Goal: Information Seeking & Learning: Learn about a topic

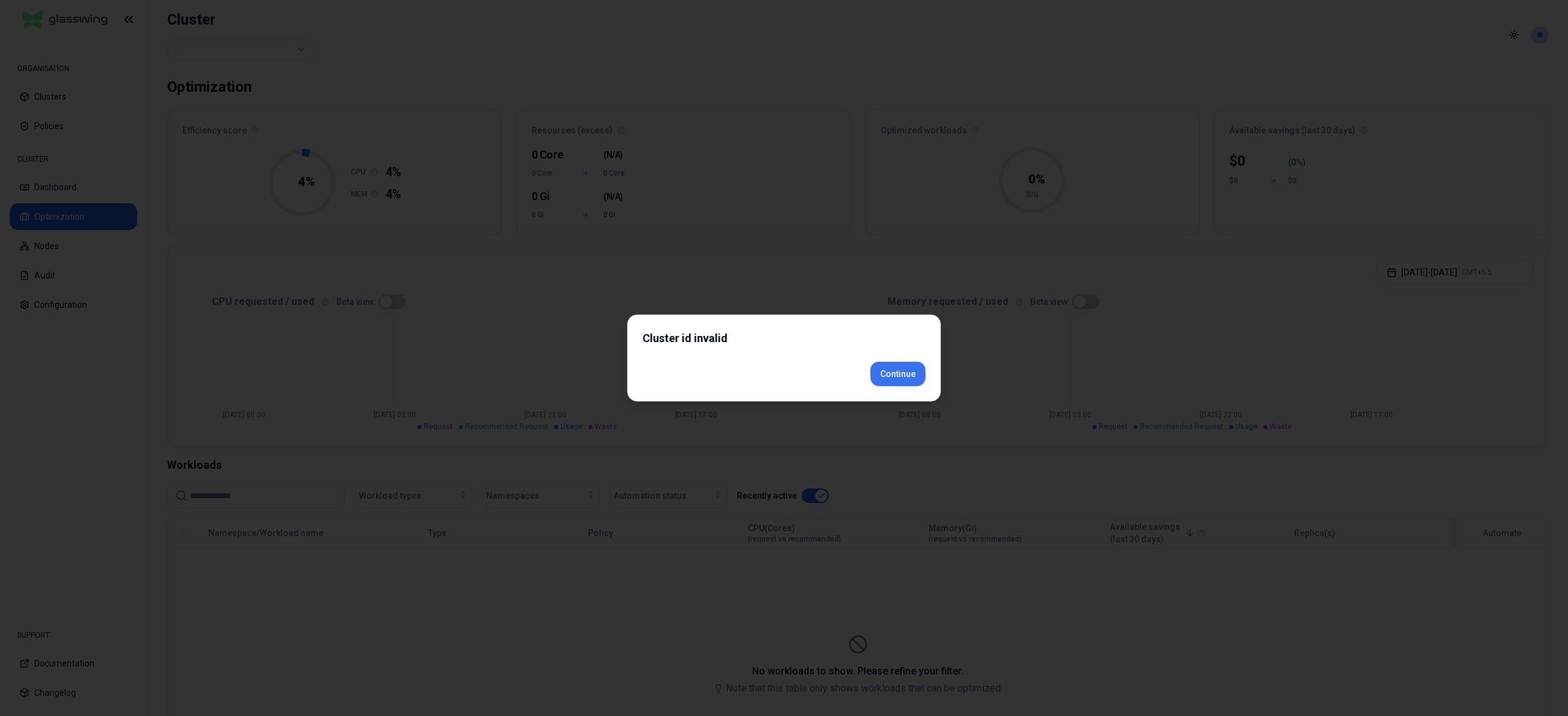
click at [902, 404] on body "ORGANISATION Clusters Policies CLUSTER Dashboard Optimization Nodes Audit Confi…" at bounding box center [784, 358] width 1568 height 716
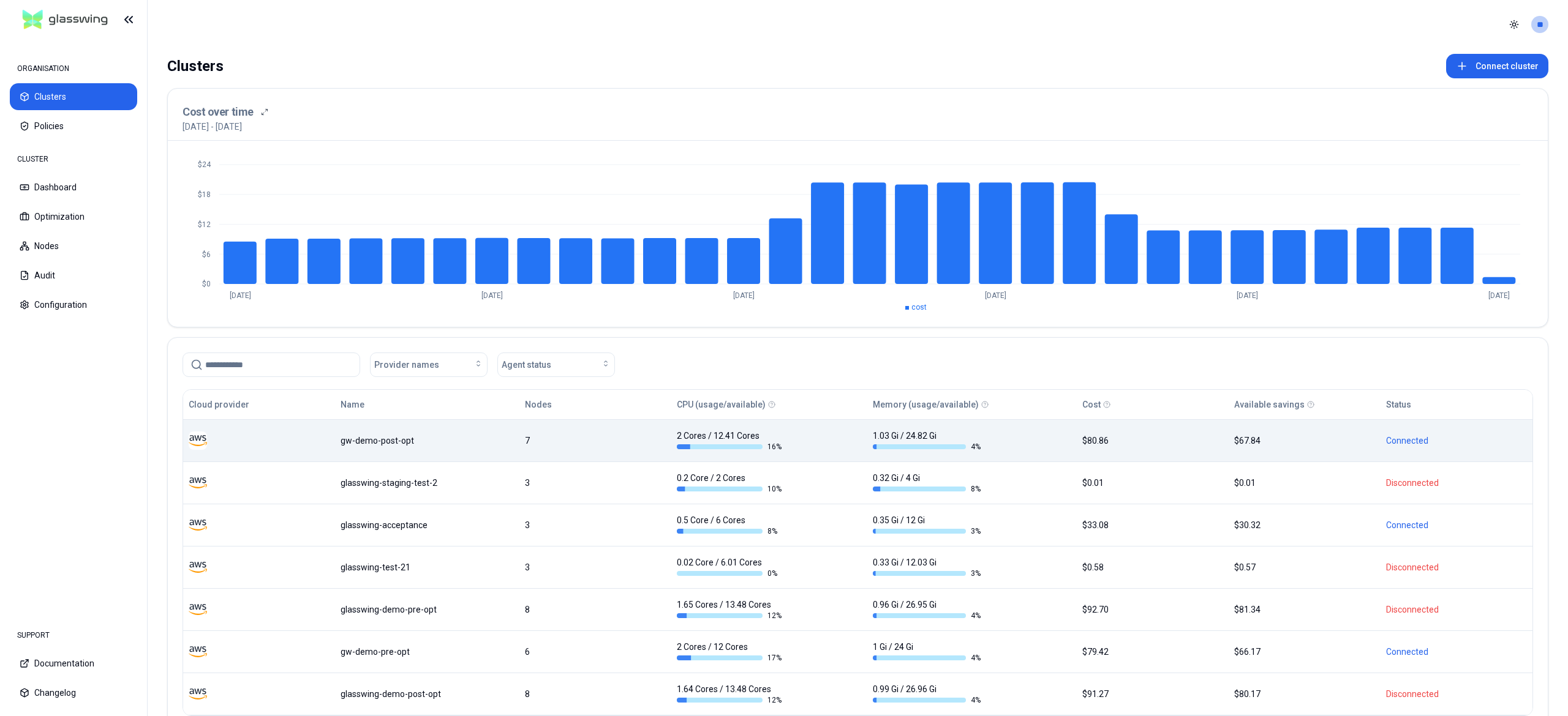
scroll to position [81, 0]
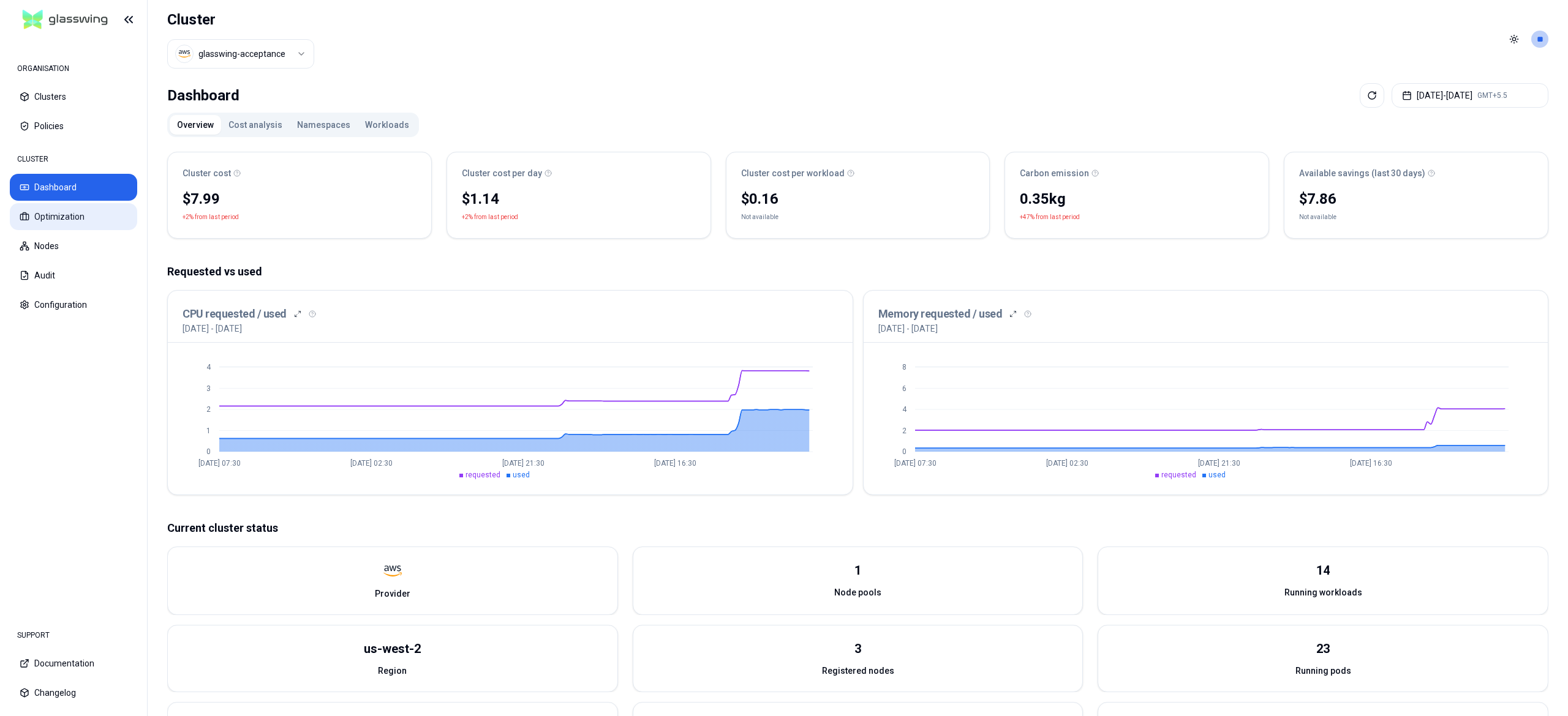
click at [66, 222] on button "Optimization" at bounding box center [73, 216] width 128 height 27
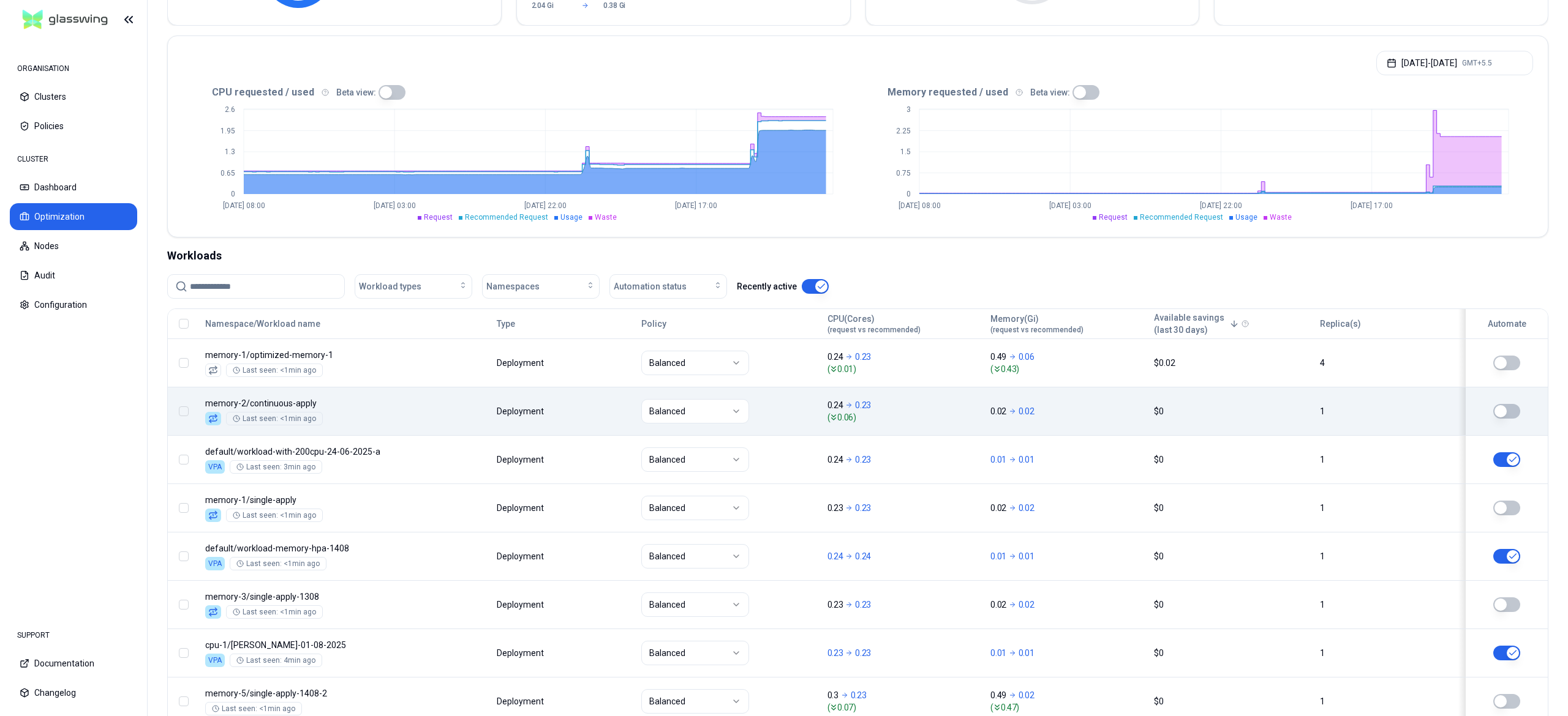
scroll to position [348, 0]
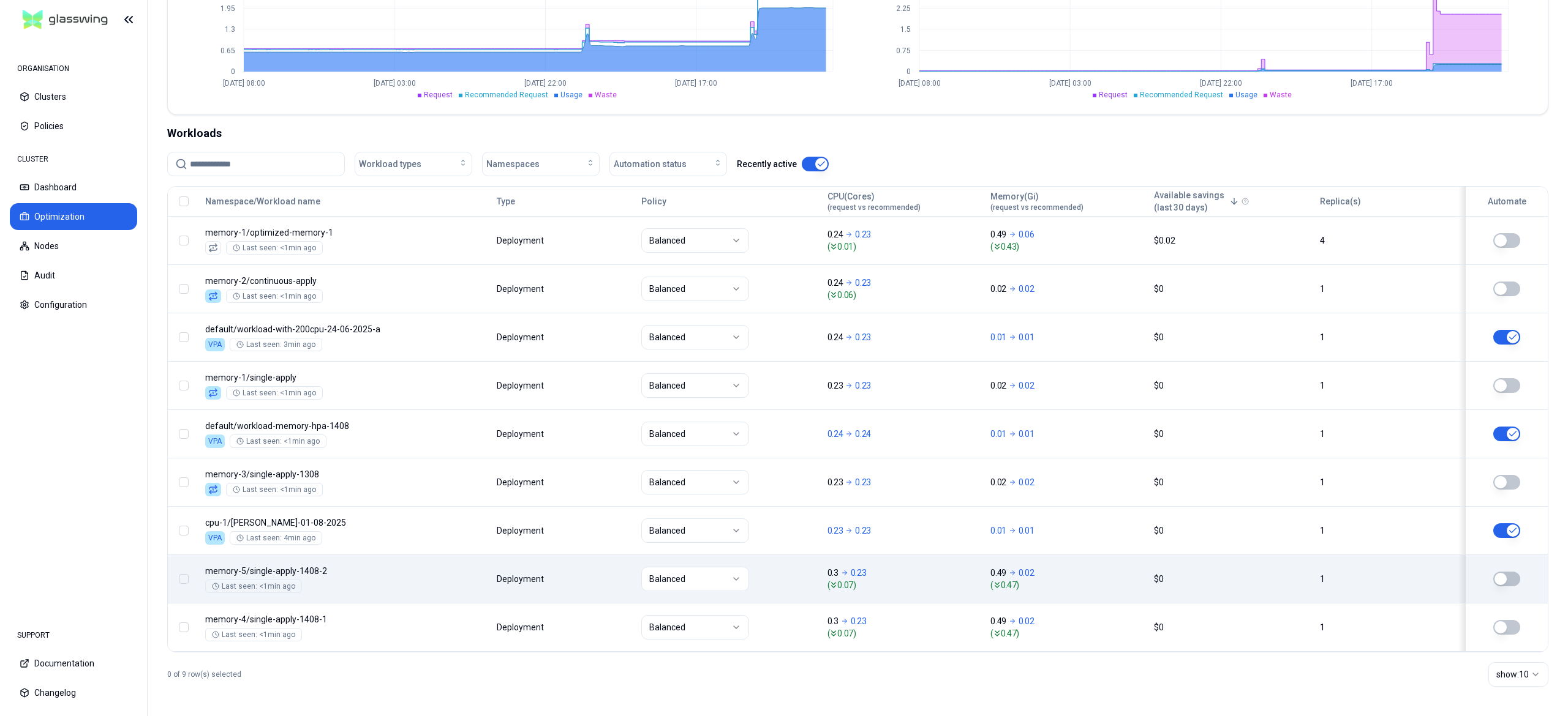
click at [489, 573] on body "ORGANISATION Clusters Policies CLUSTER Dashboard Optimization Nodes Audit Confi…" at bounding box center [784, 358] width 1568 height 716
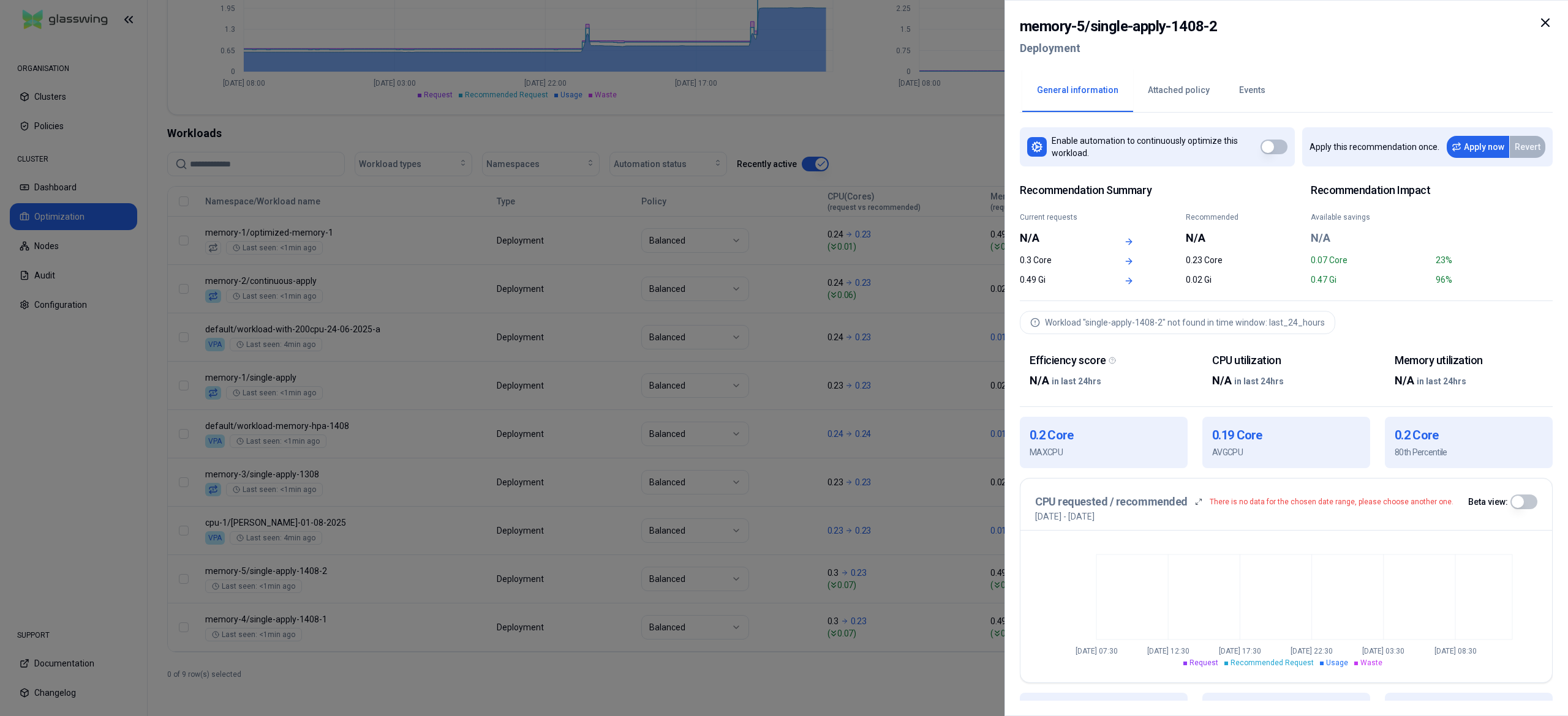
click at [633, 448] on div at bounding box center [784, 358] width 1568 height 716
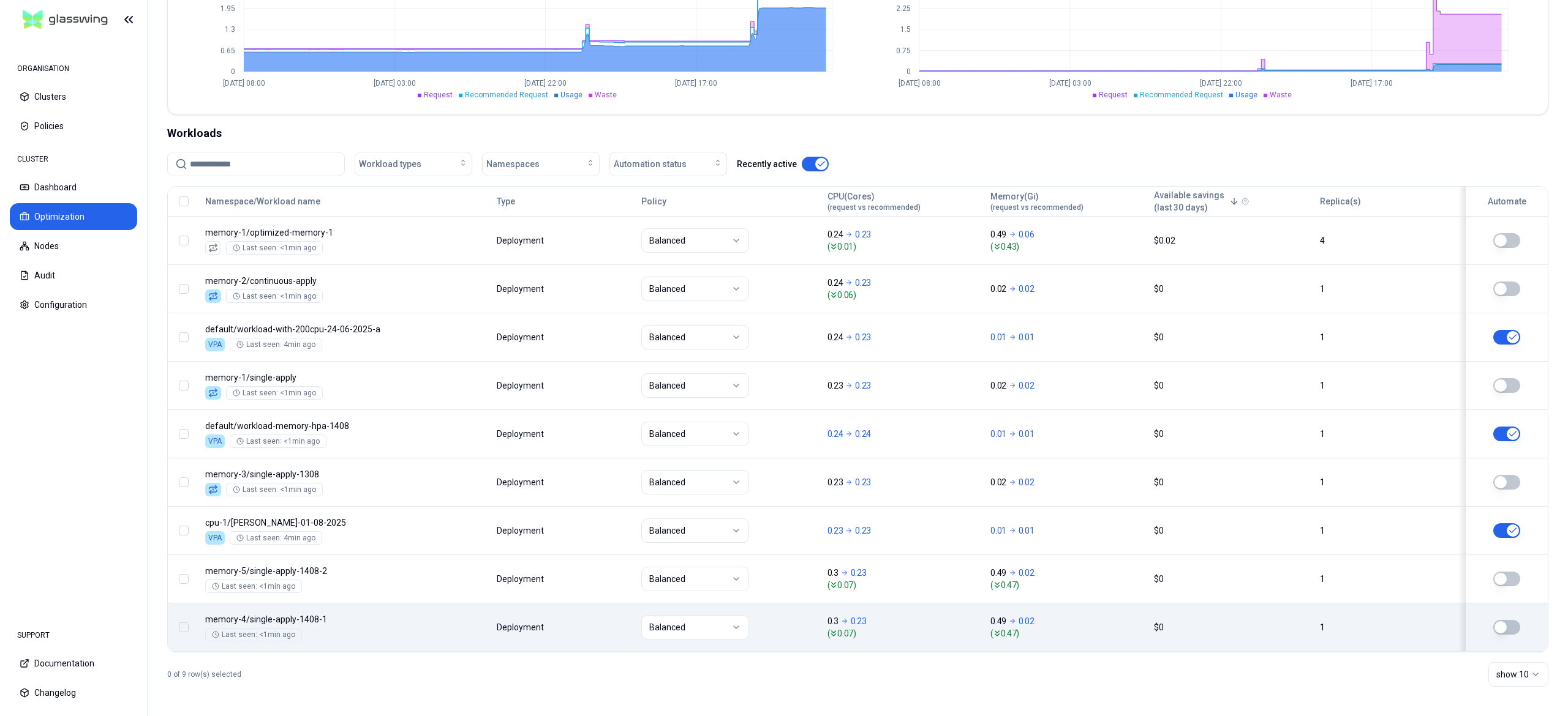
click at [358, 609] on body "ORGANISATION Clusters Policies CLUSTER Dashboard Optimization Nodes Audit Confi…" at bounding box center [784, 358] width 1568 height 716
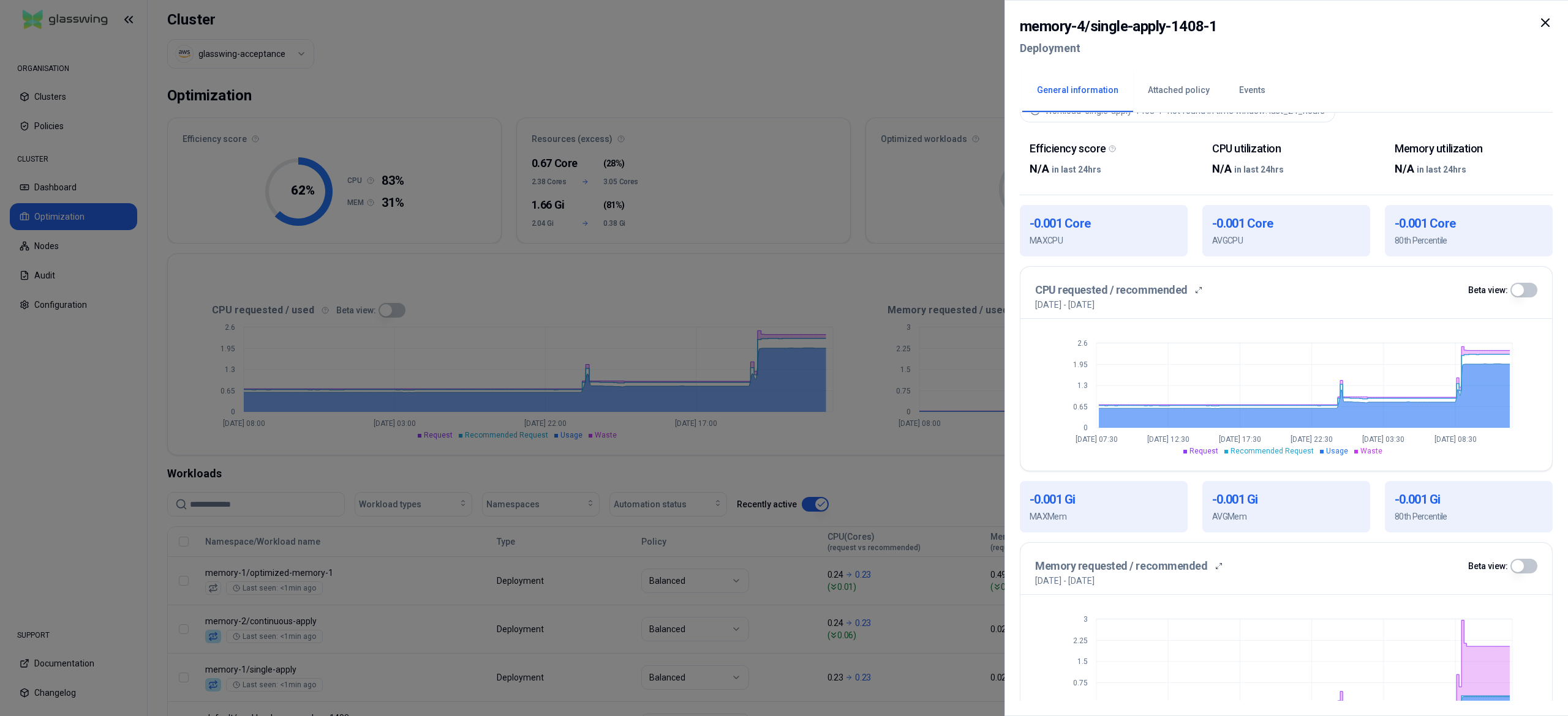
scroll to position [260, 0]
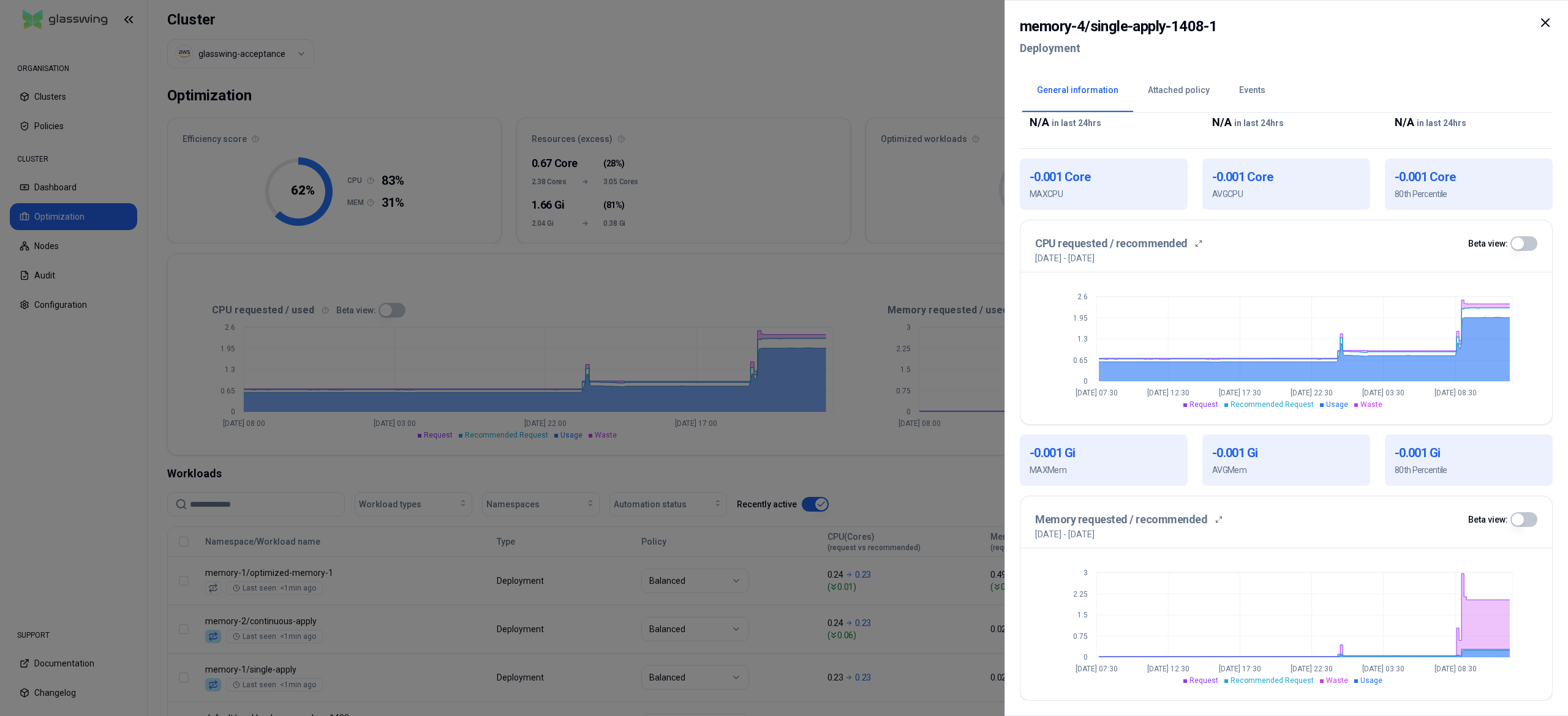
click at [720, 306] on div at bounding box center [784, 358] width 1568 height 716
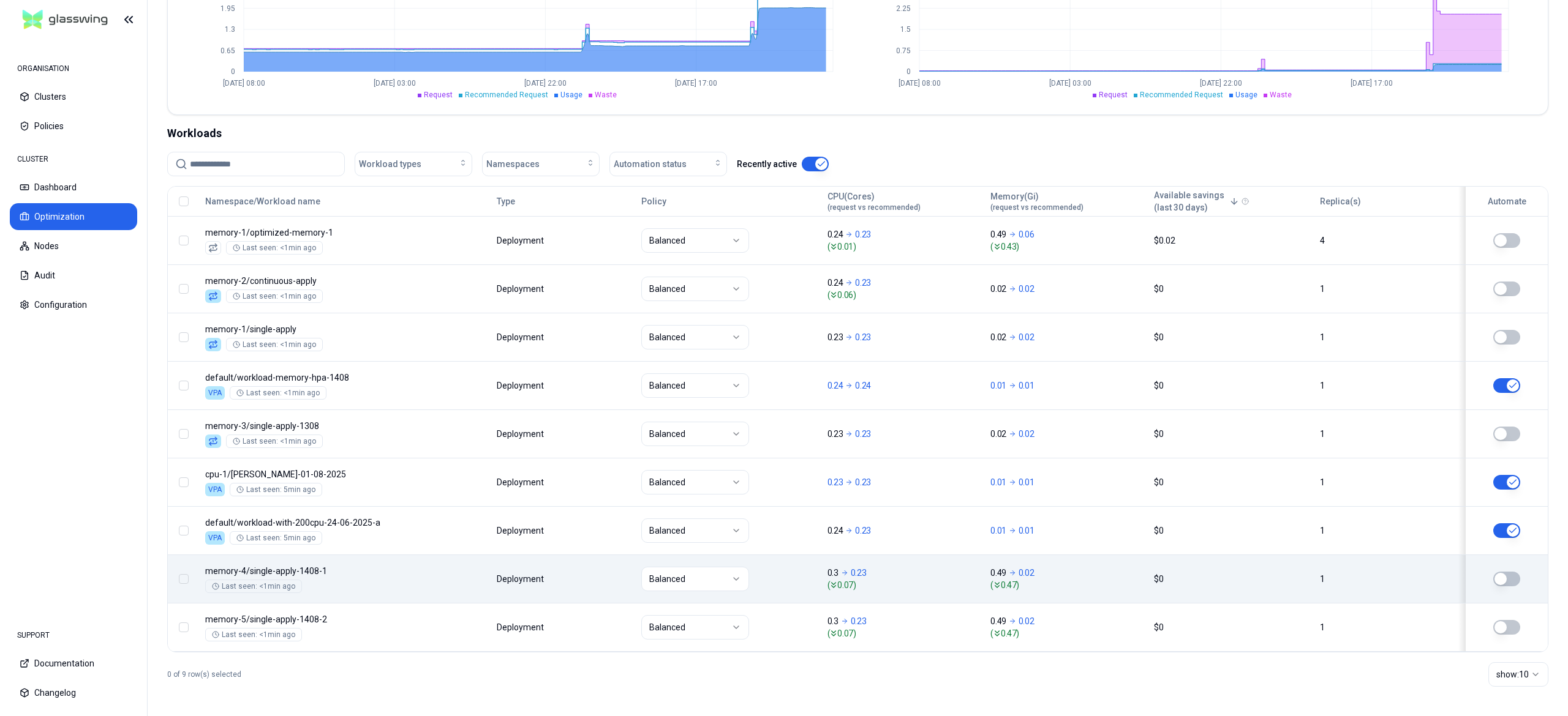
scroll to position [347, 0]
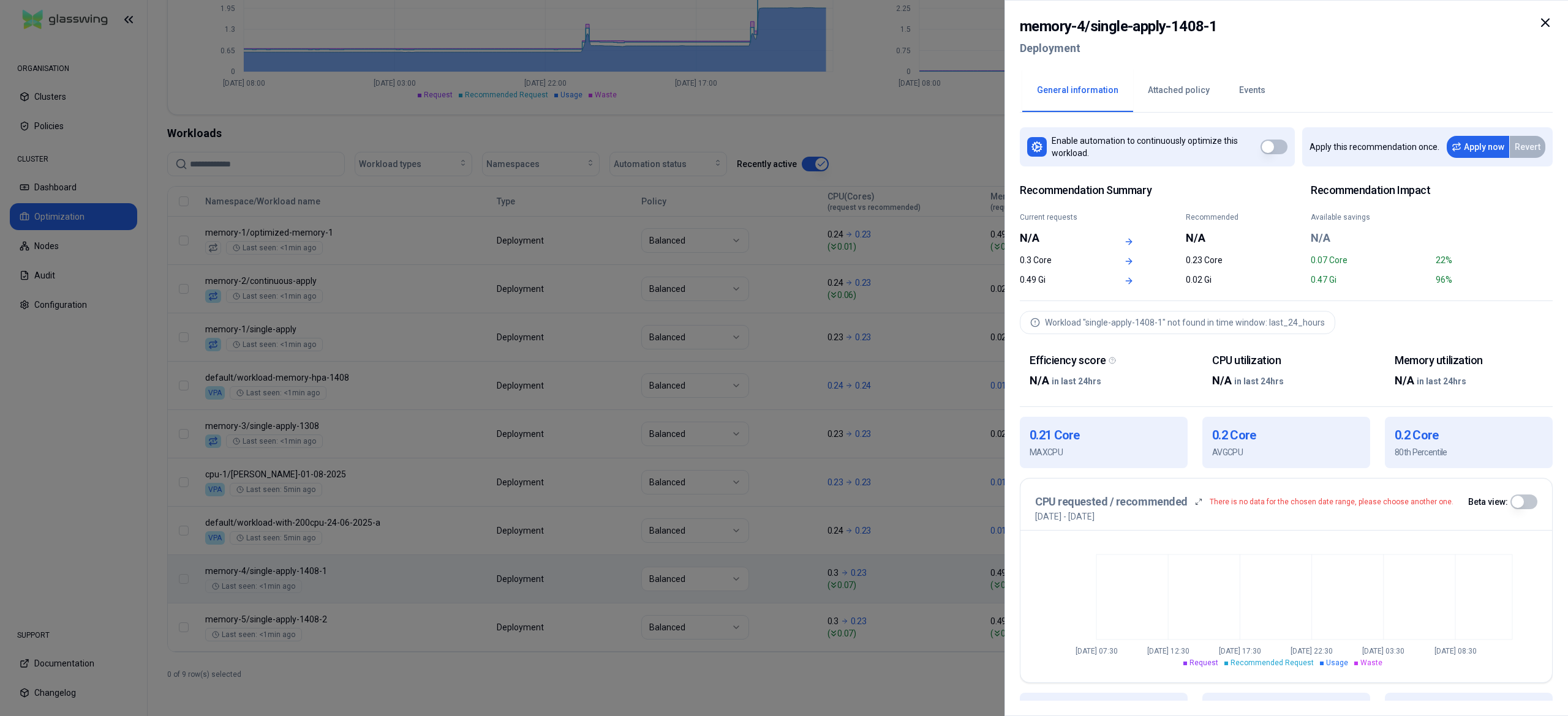
scroll to position [260, 0]
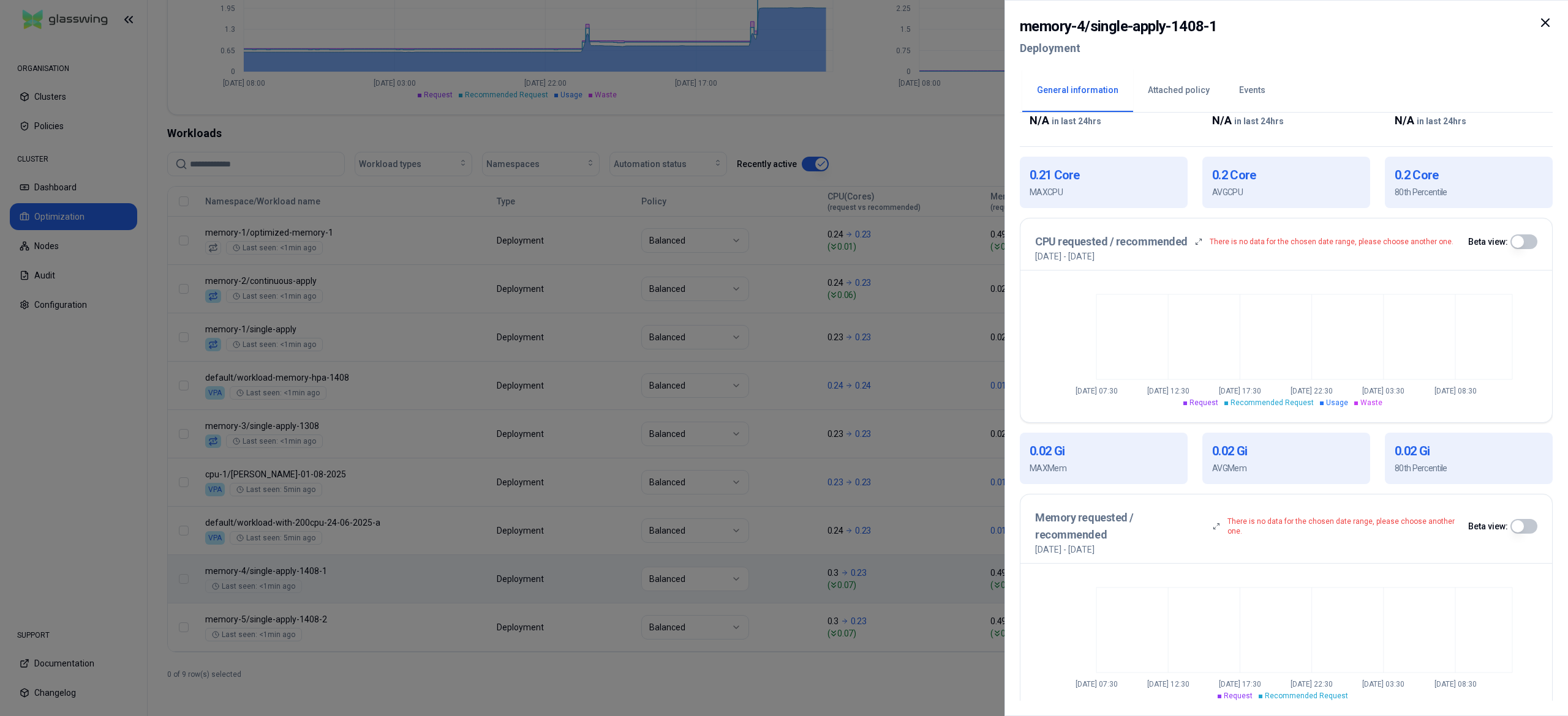
click at [555, 699] on div at bounding box center [784, 358] width 1568 height 716
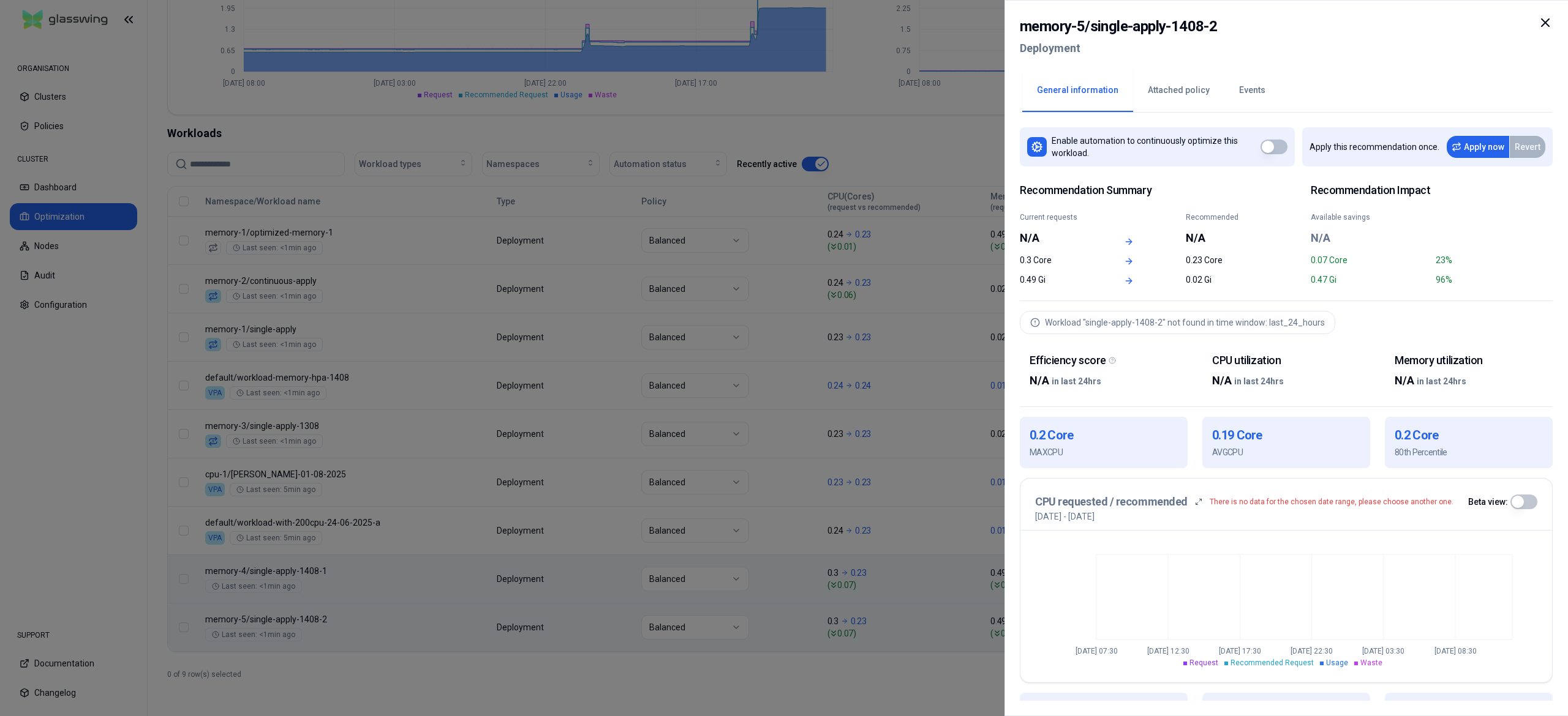
scroll to position [260, 0]
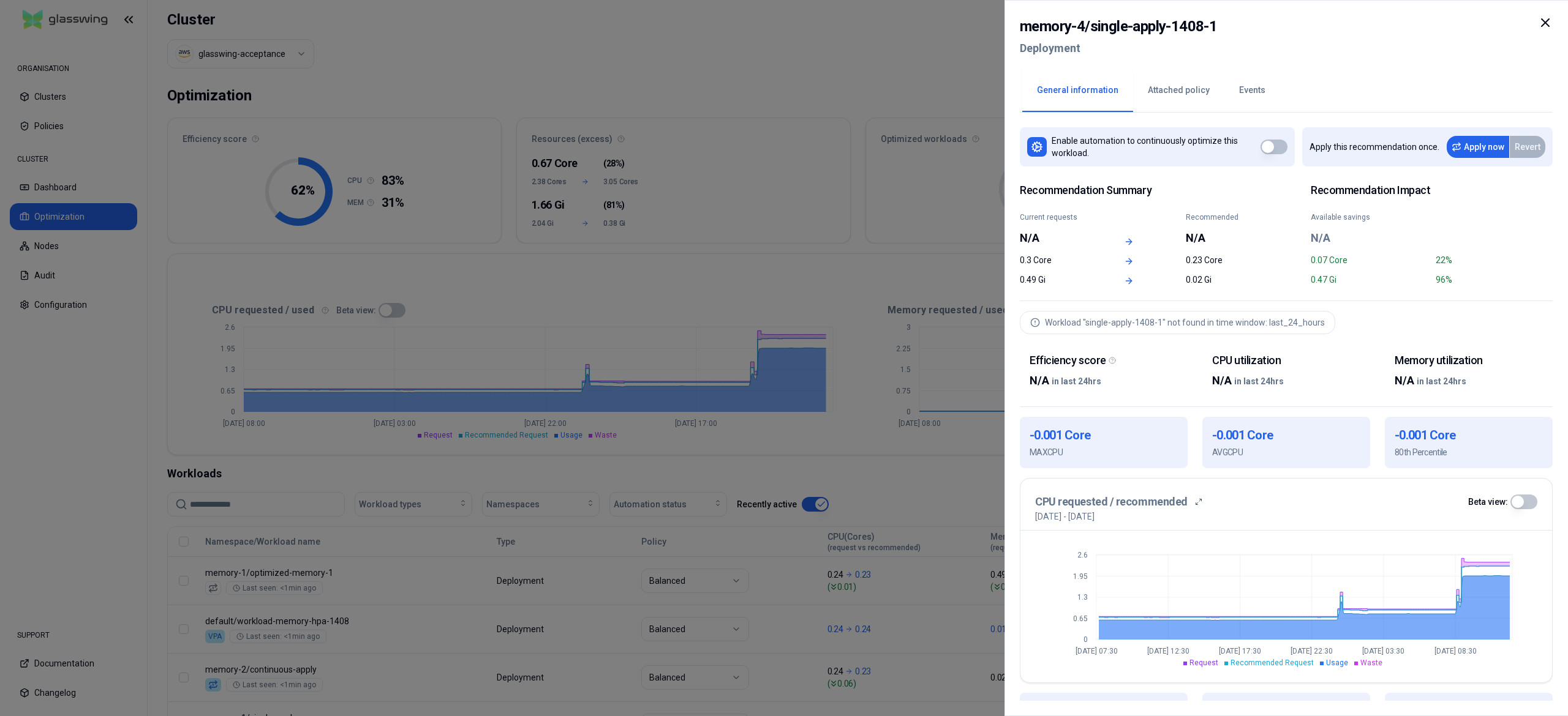
scroll to position [260, 0]
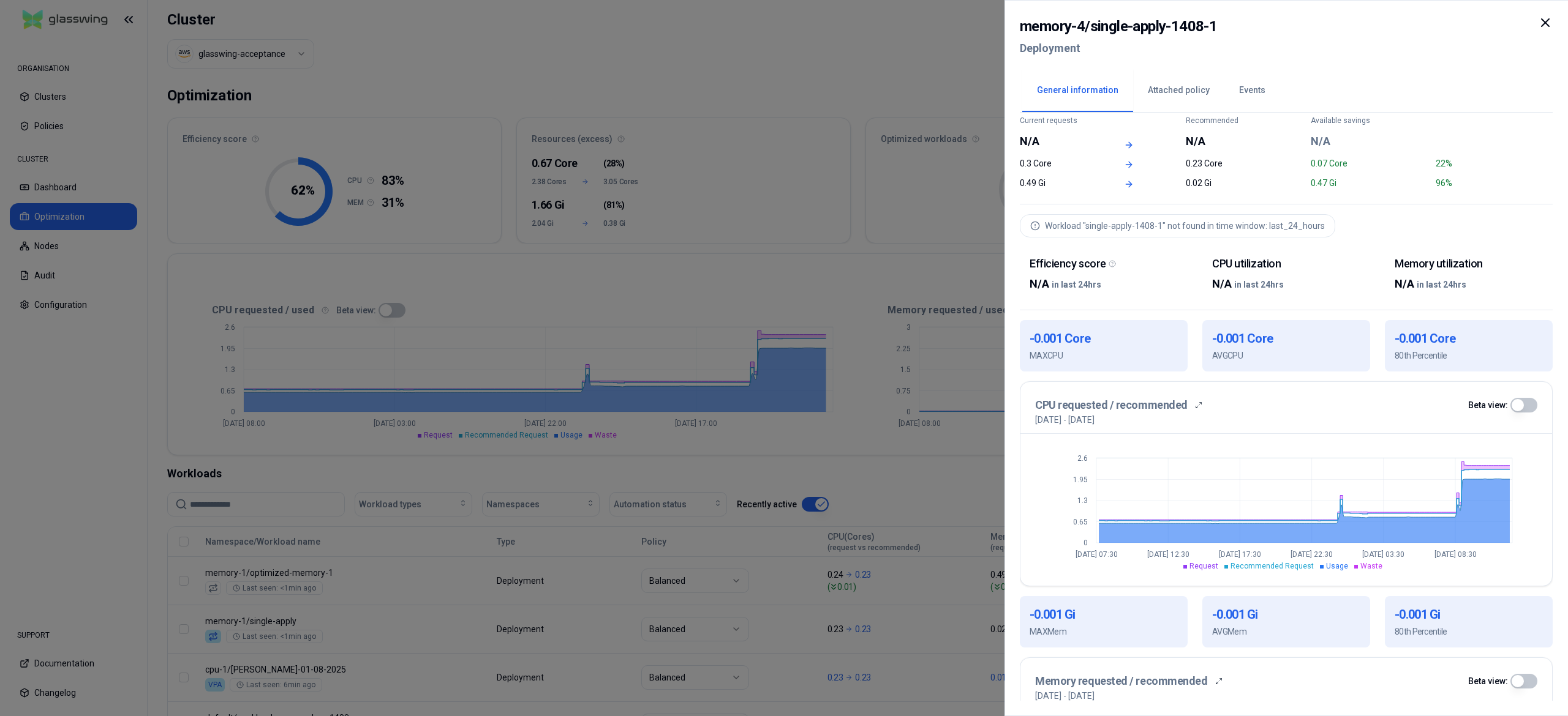
click at [873, 207] on div at bounding box center [784, 358] width 1568 height 716
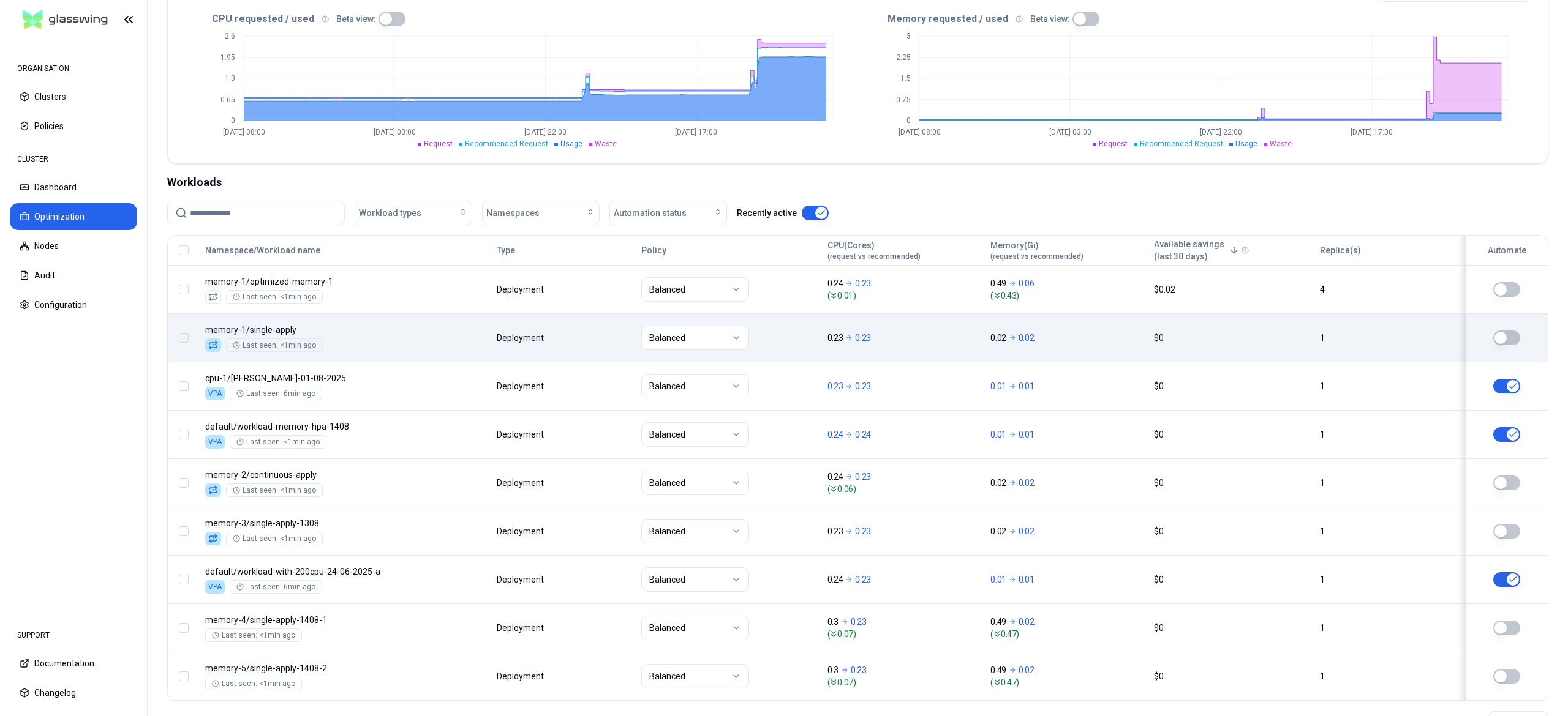
scroll to position [348, 0]
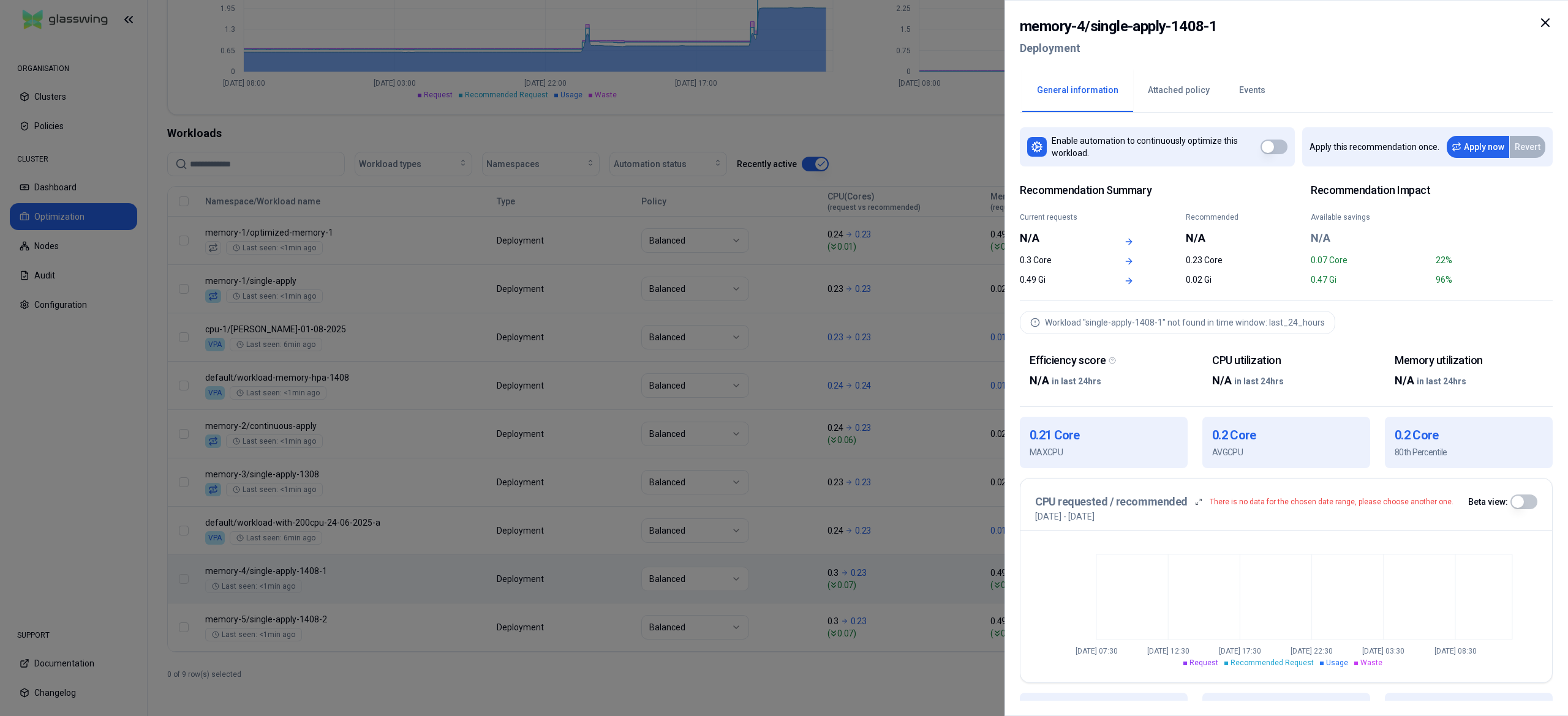
scroll to position [260, 0]
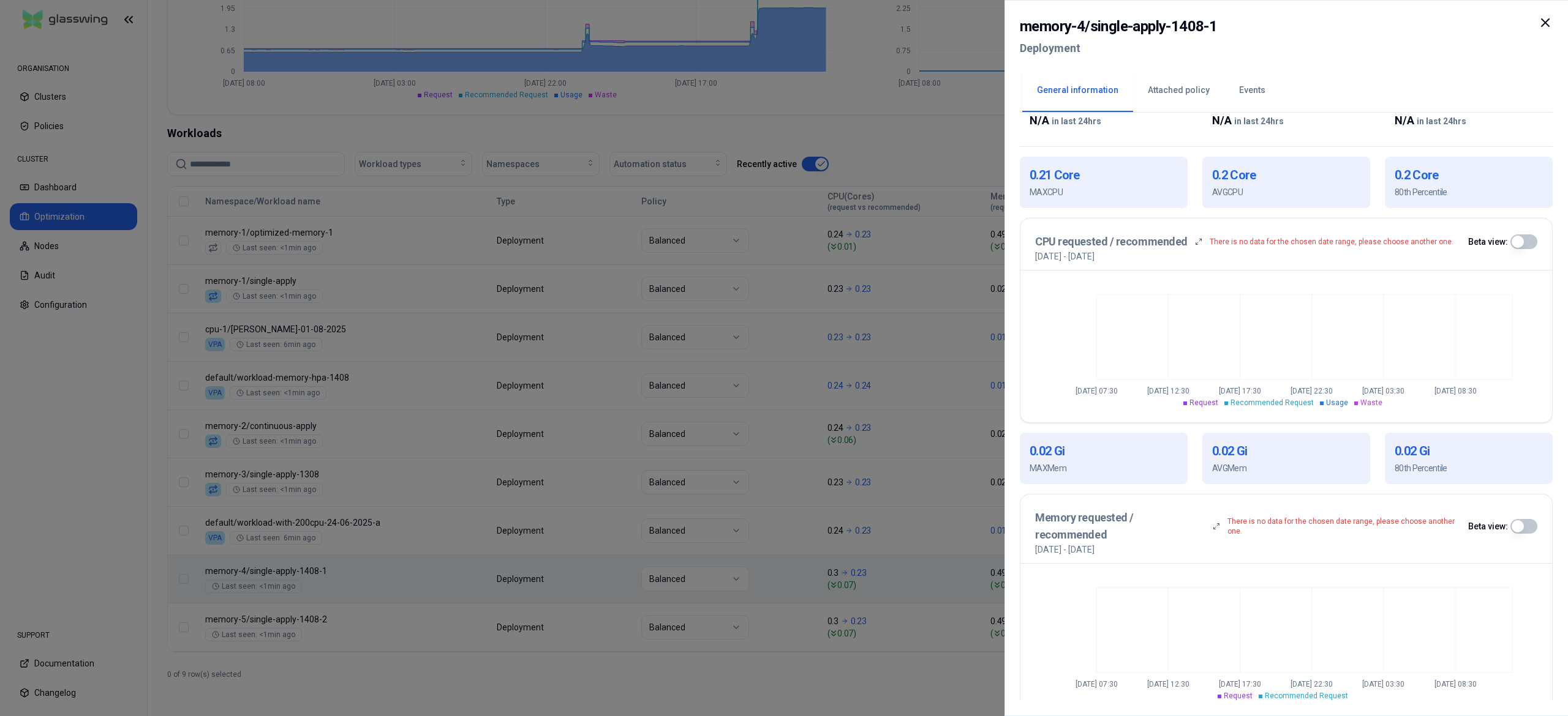
click at [532, 661] on div at bounding box center [784, 358] width 1568 height 716
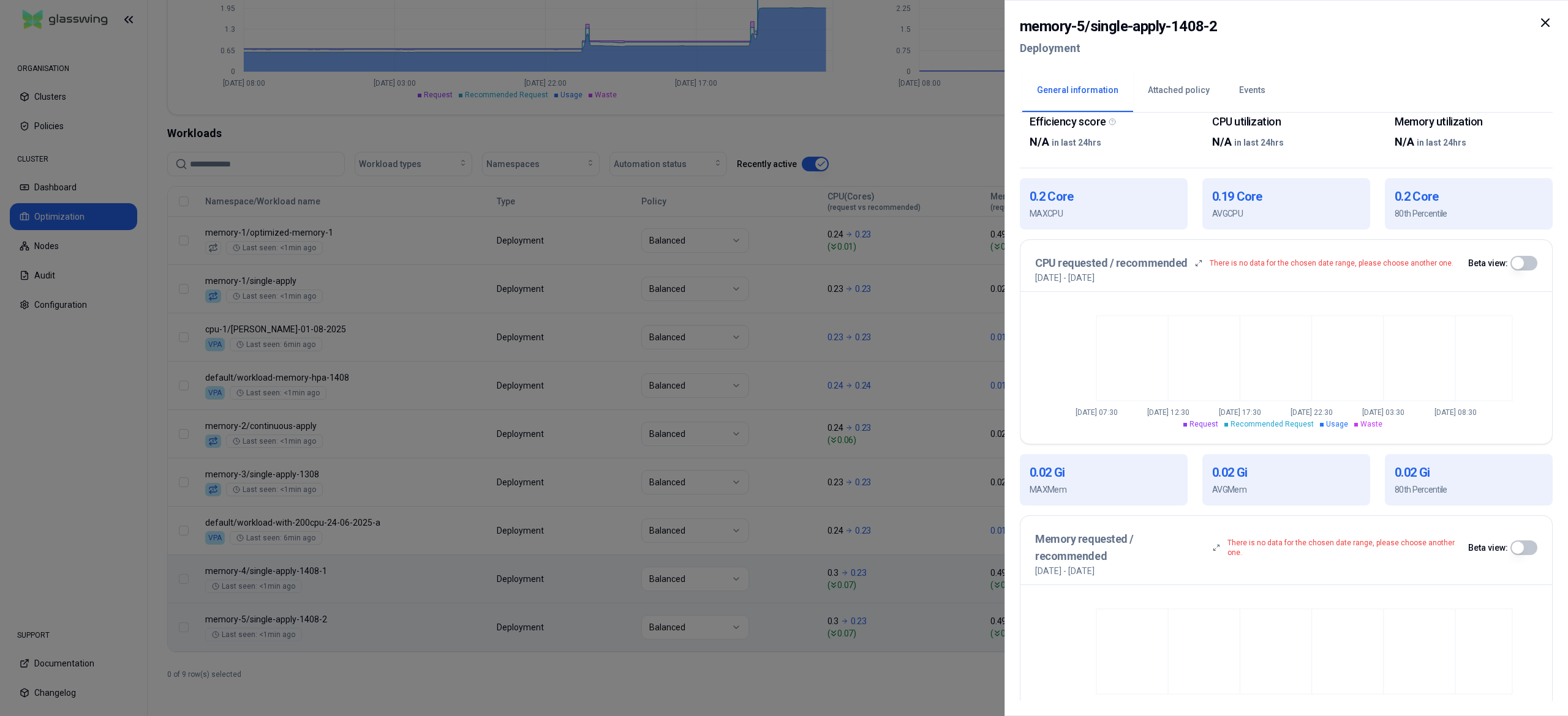
scroll to position [260, 0]
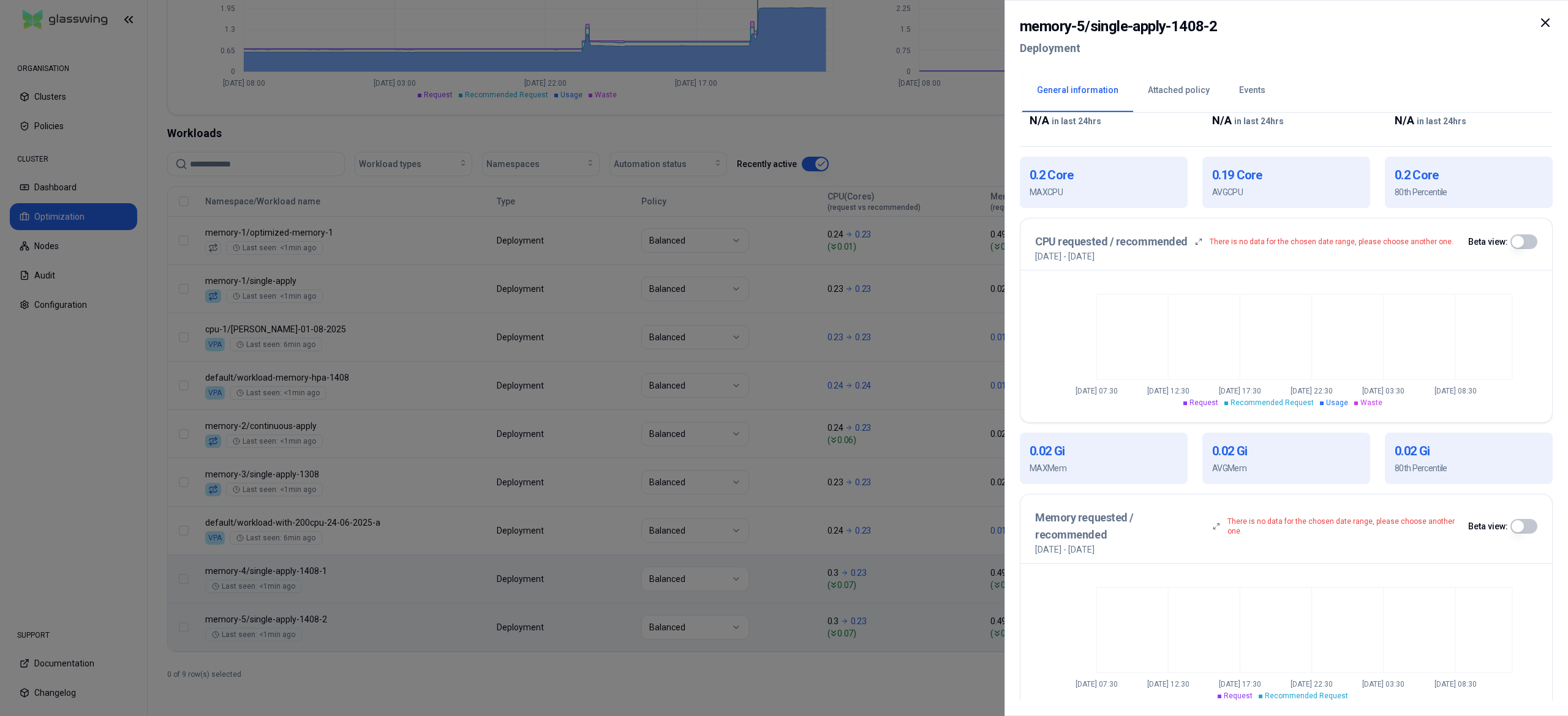
click at [586, 663] on div at bounding box center [784, 358] width 1568 height 716
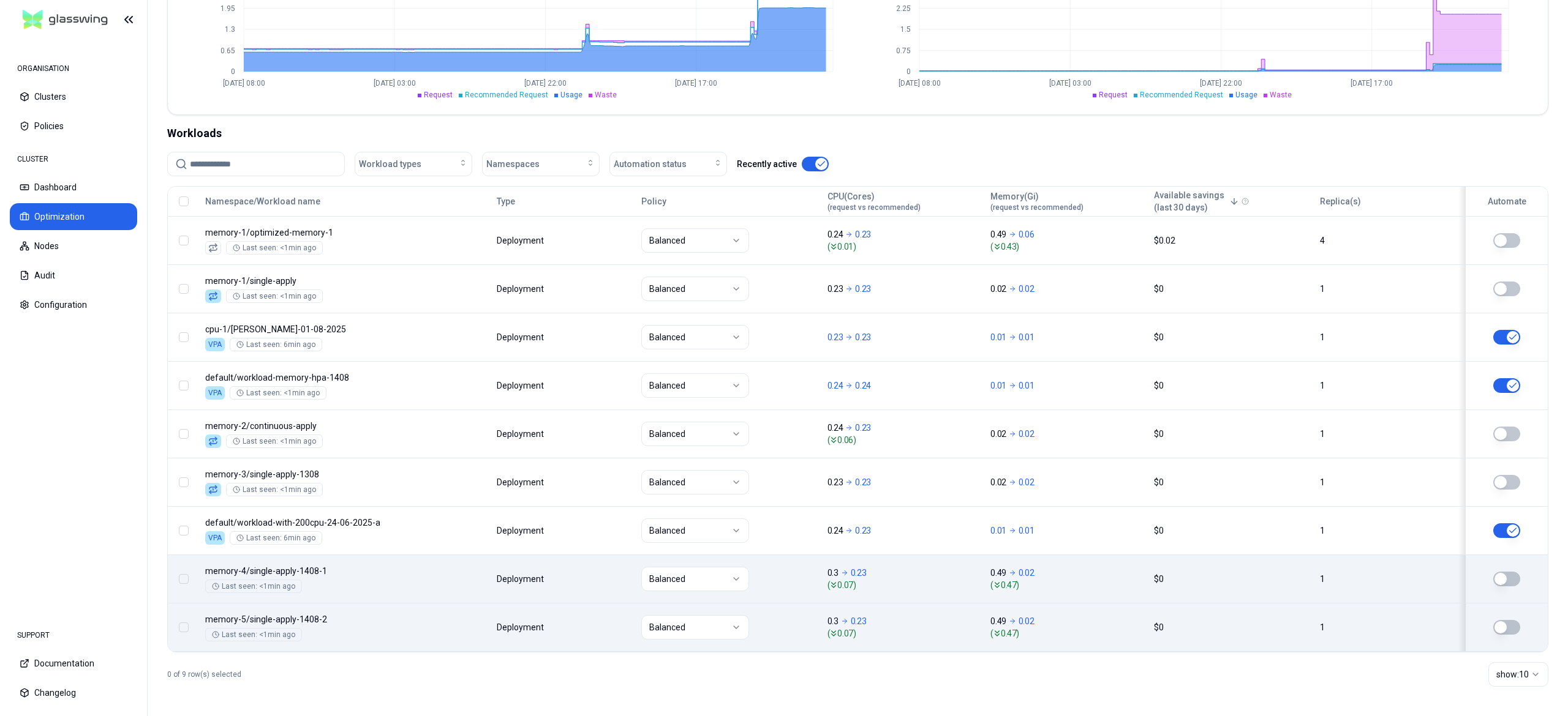
click at [461, 572] on body "ORGANISATION Clusters Policies CLUSTER Dashboard Optimization Nodes Audit Confi…" at bounding box center [784, 358] width 1568 height 716
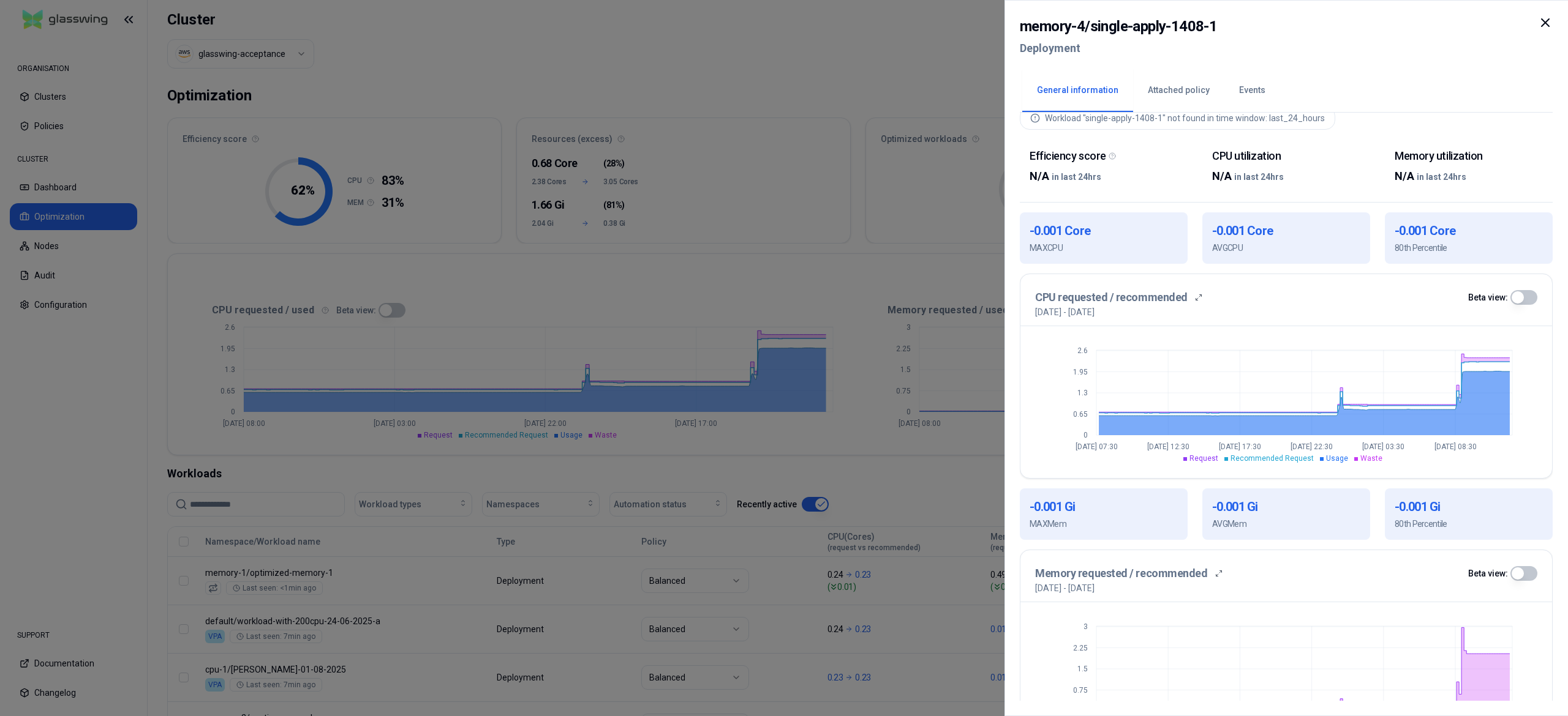
scroll to position [260, 0]
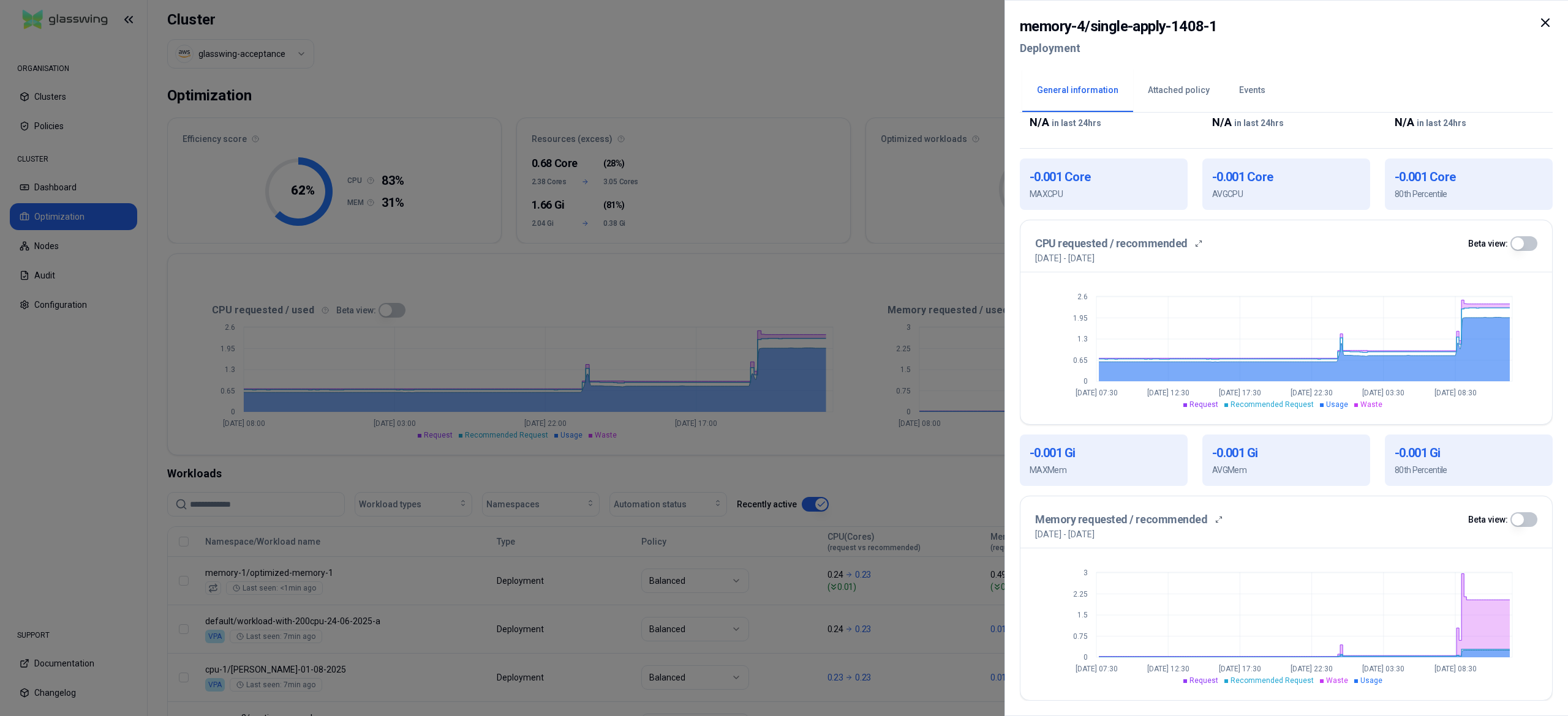
click at [687, 435] on div at bounding box center [784, 358] width 1568 height 716
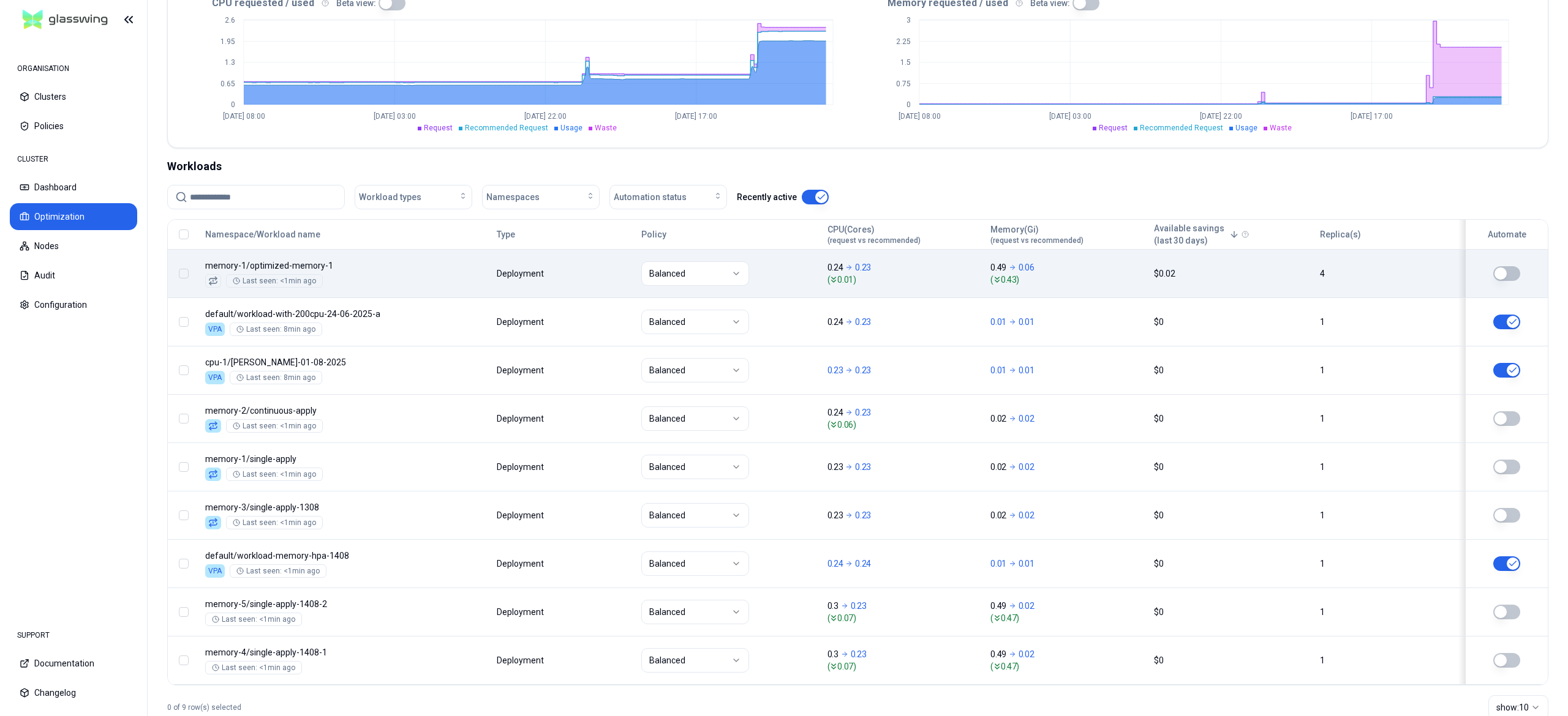
scroll to position [348, 0]
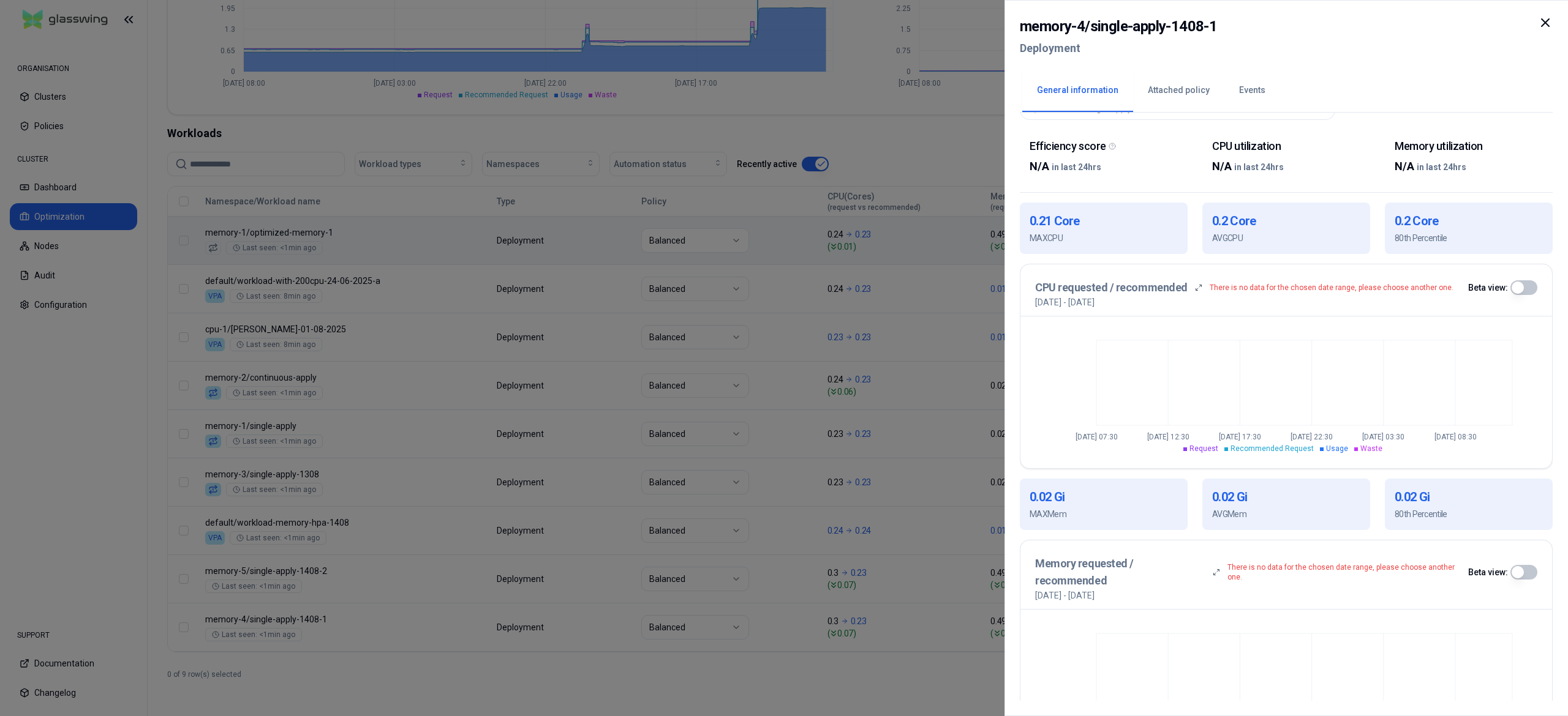
scroll to position [260, 0]
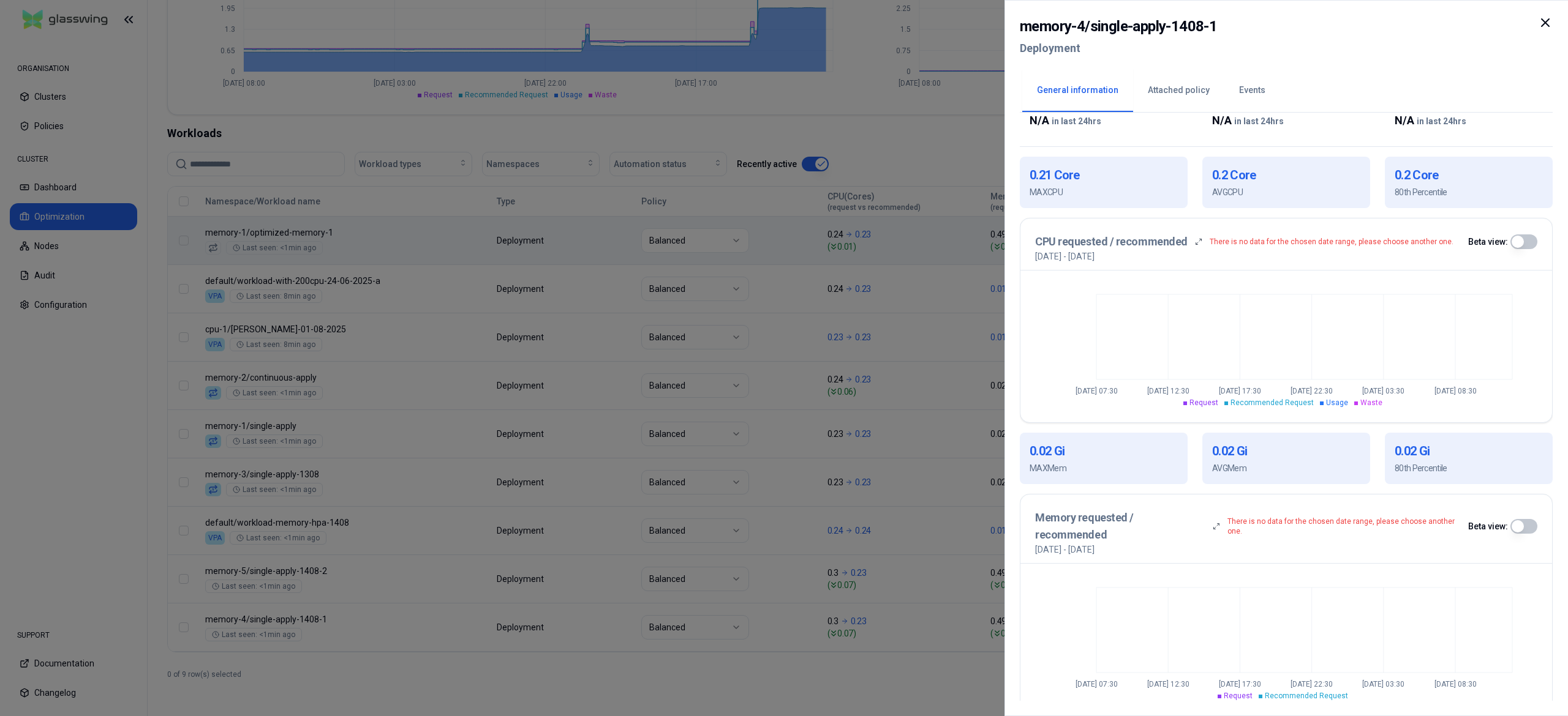
click at [709, 677] on div at bounding box center [784, 358] width 1568 height 716
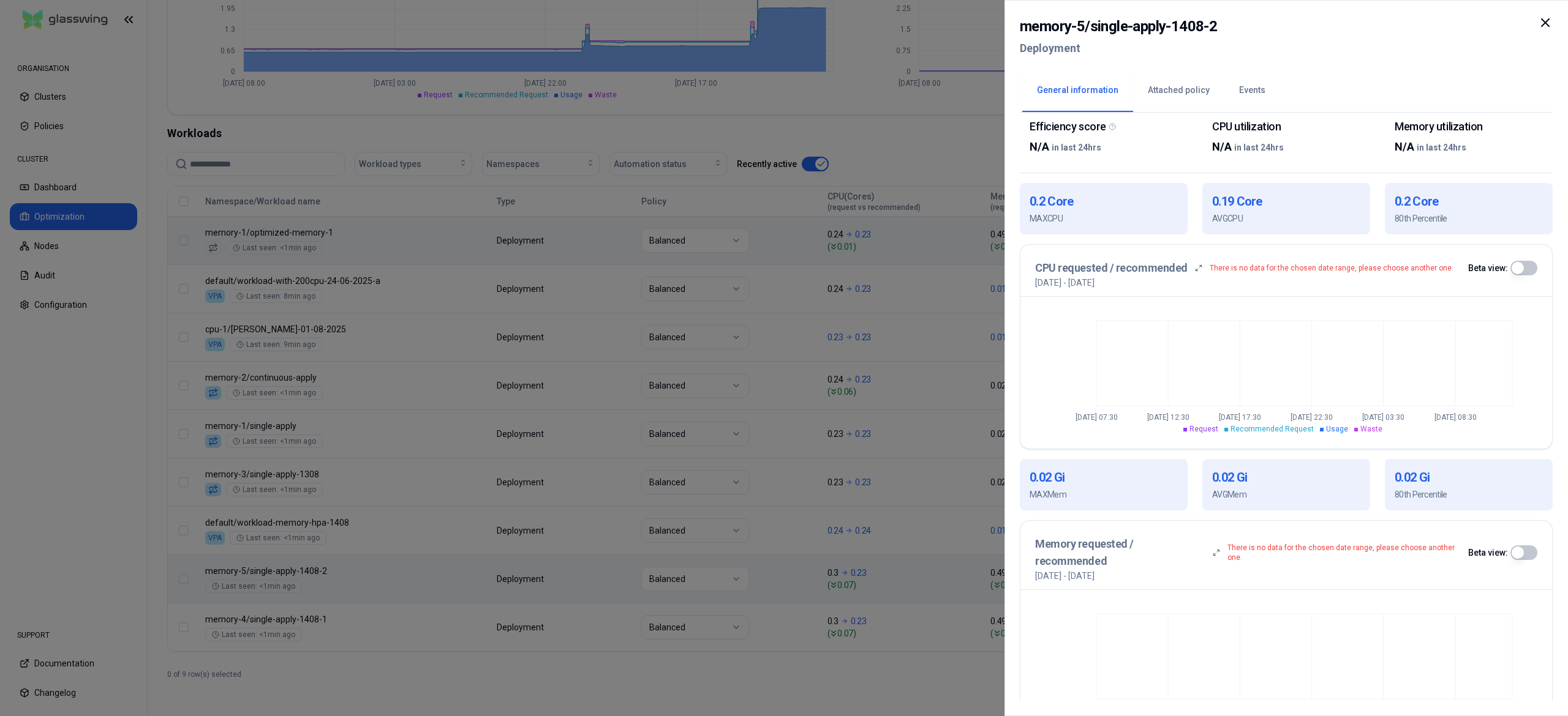
scroll to position [260, 0]
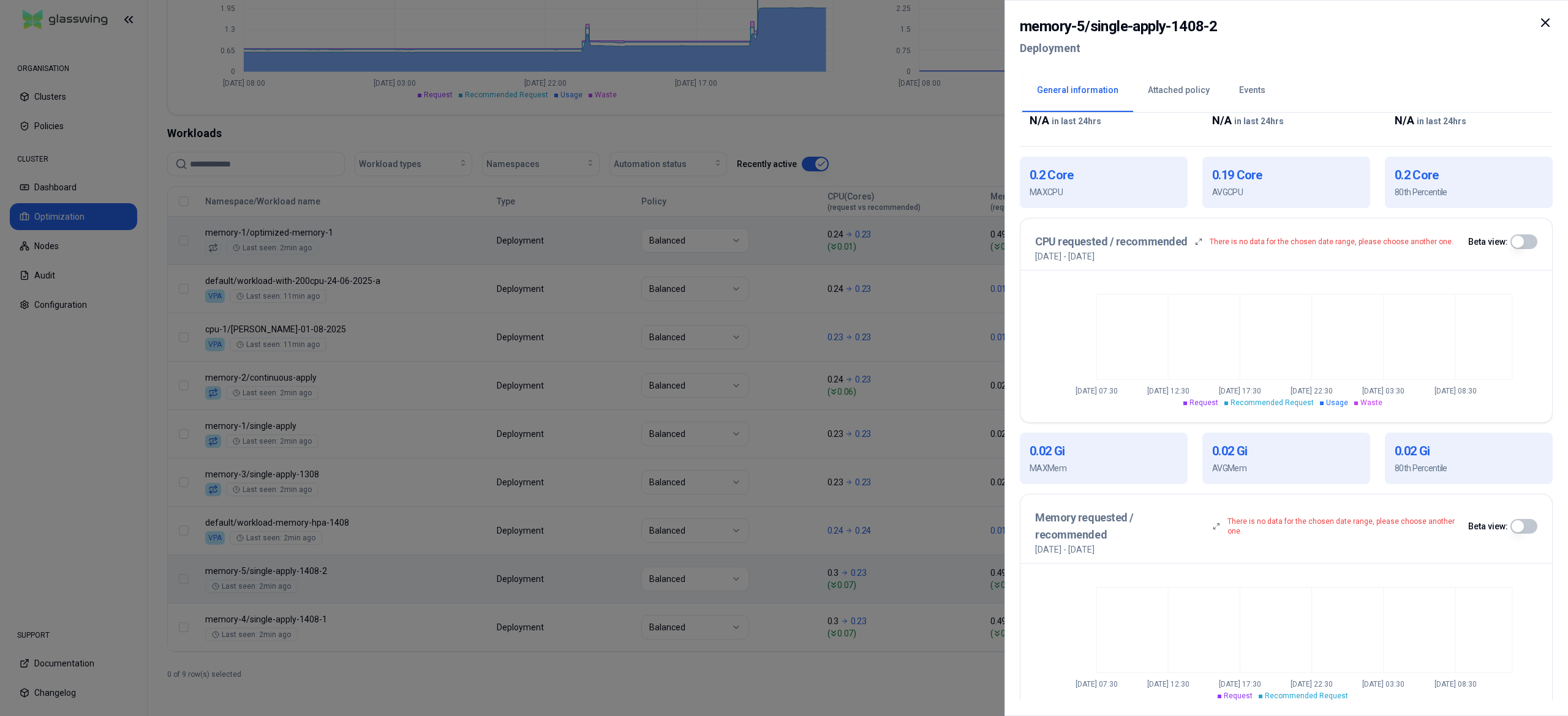
click at [619, 665] on div at bounding box center [784, 358] width 1568 height 716
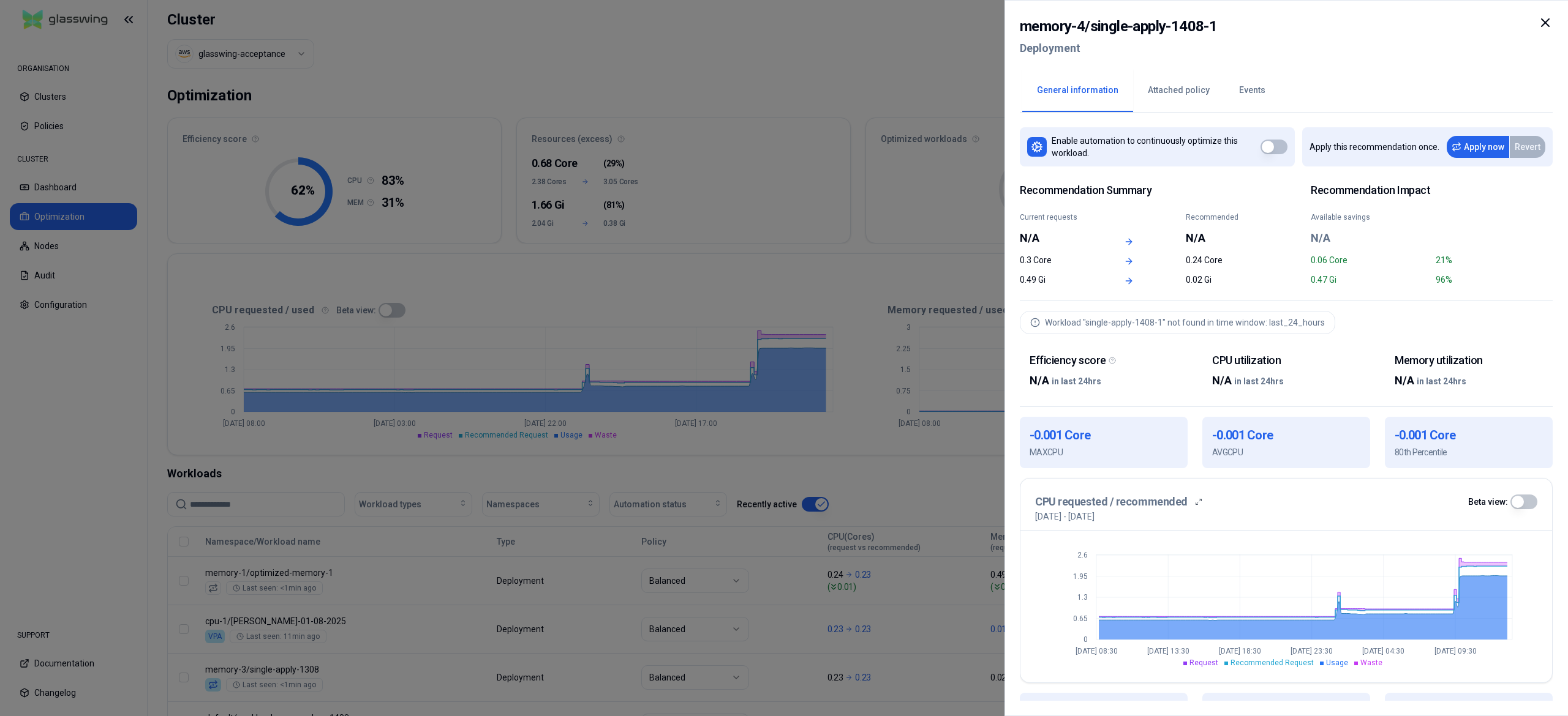
scroll to position [260, 0]
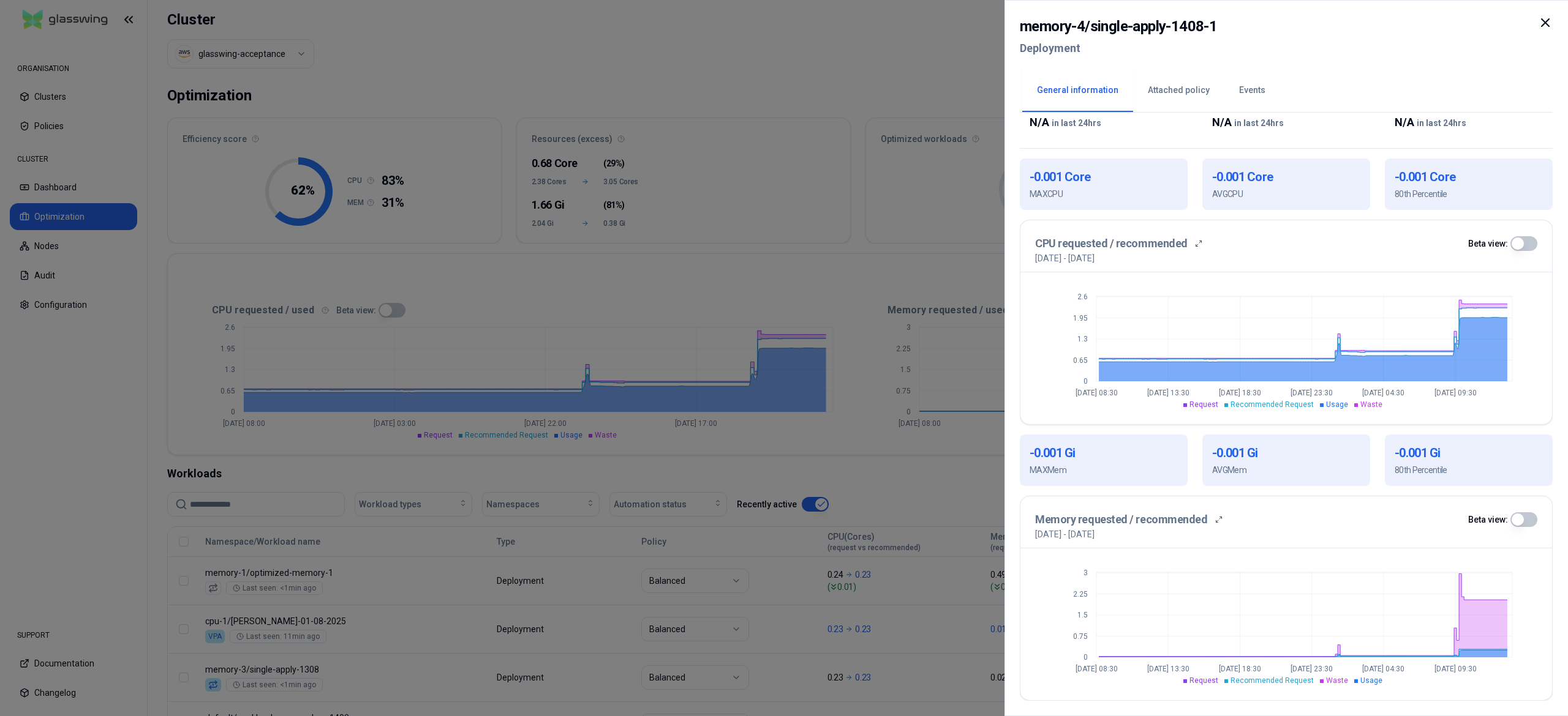
click at [753, 406] on div at bounding box center [784, 358] width 1568 height 716
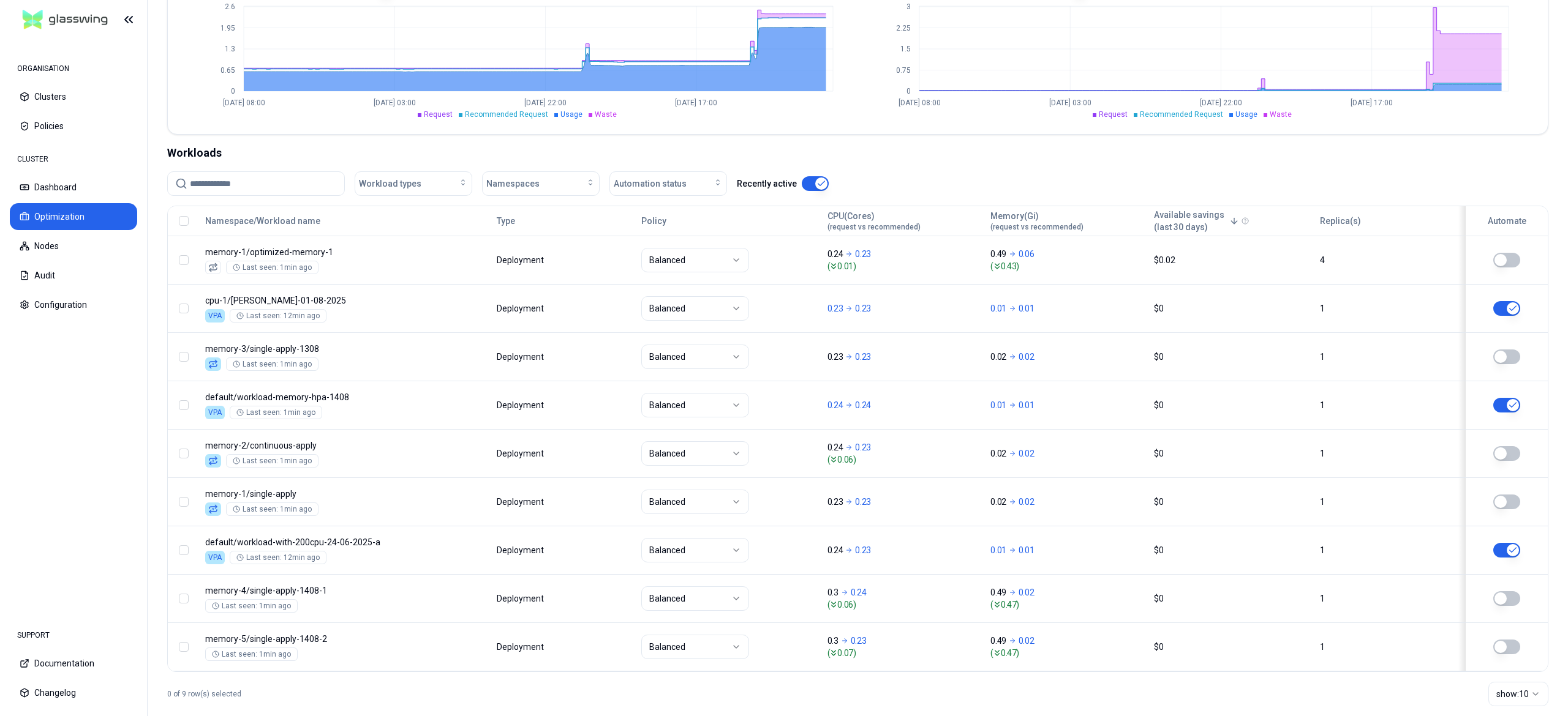
scroll to position [348, 0]
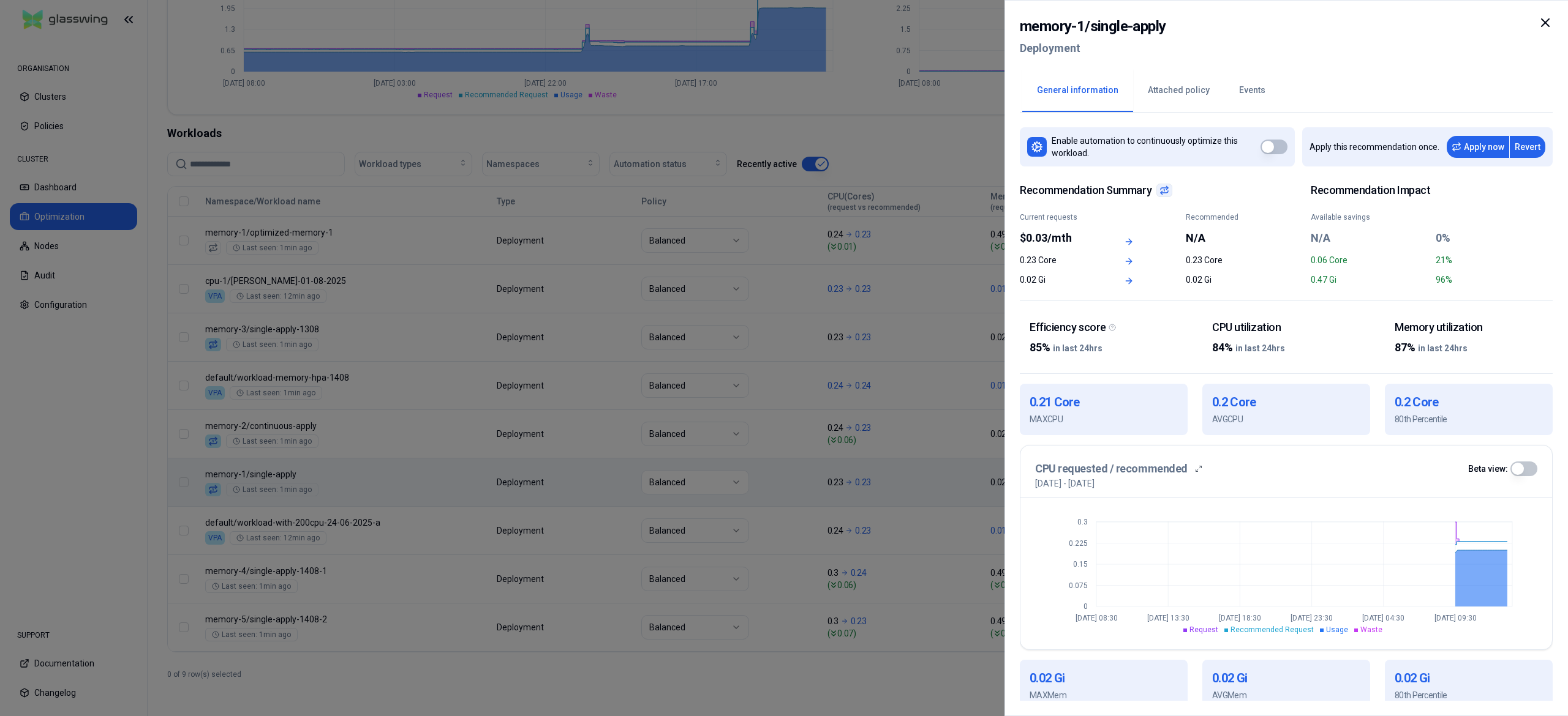
scroll to position [227, 0]
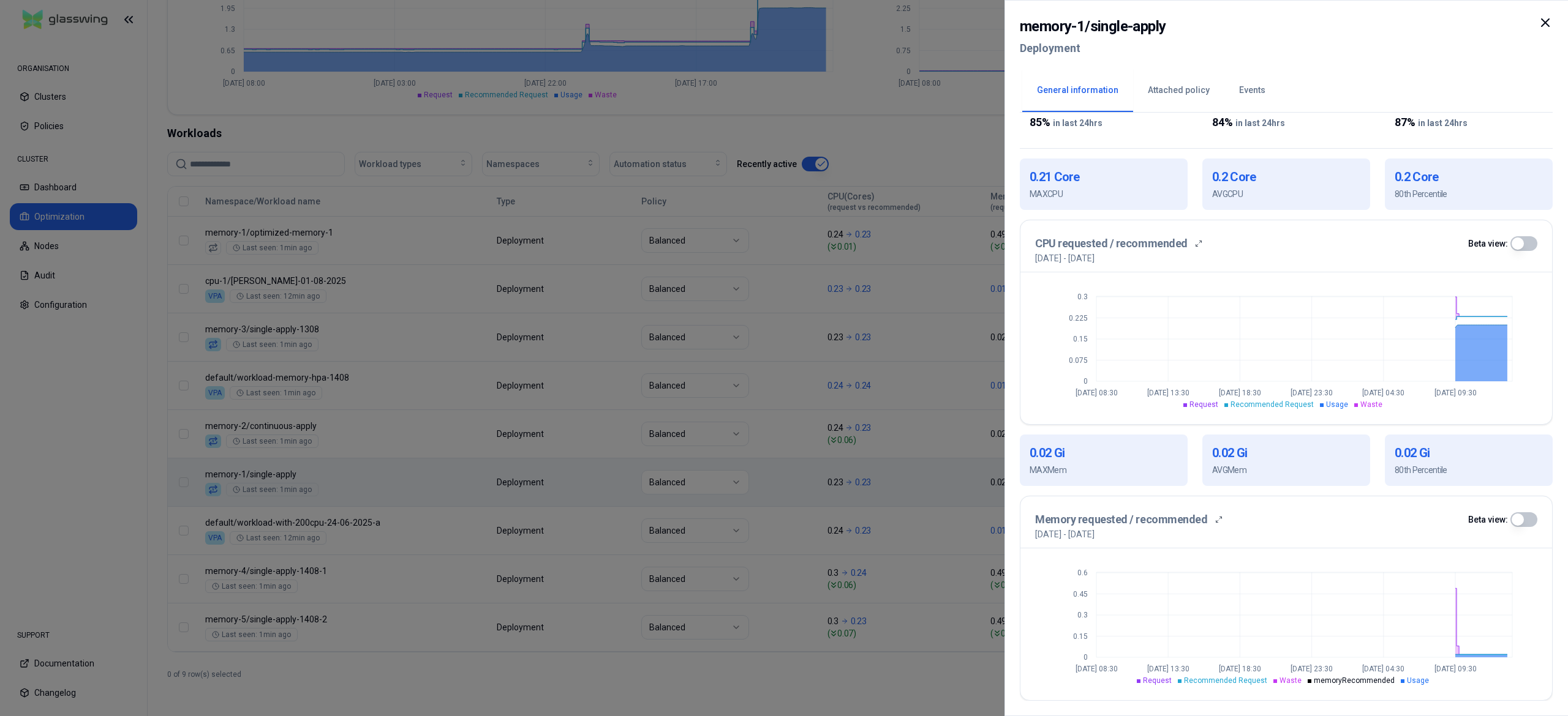
click at [591, 617] on div at bounding box center [784, 358] width 1568 height 716
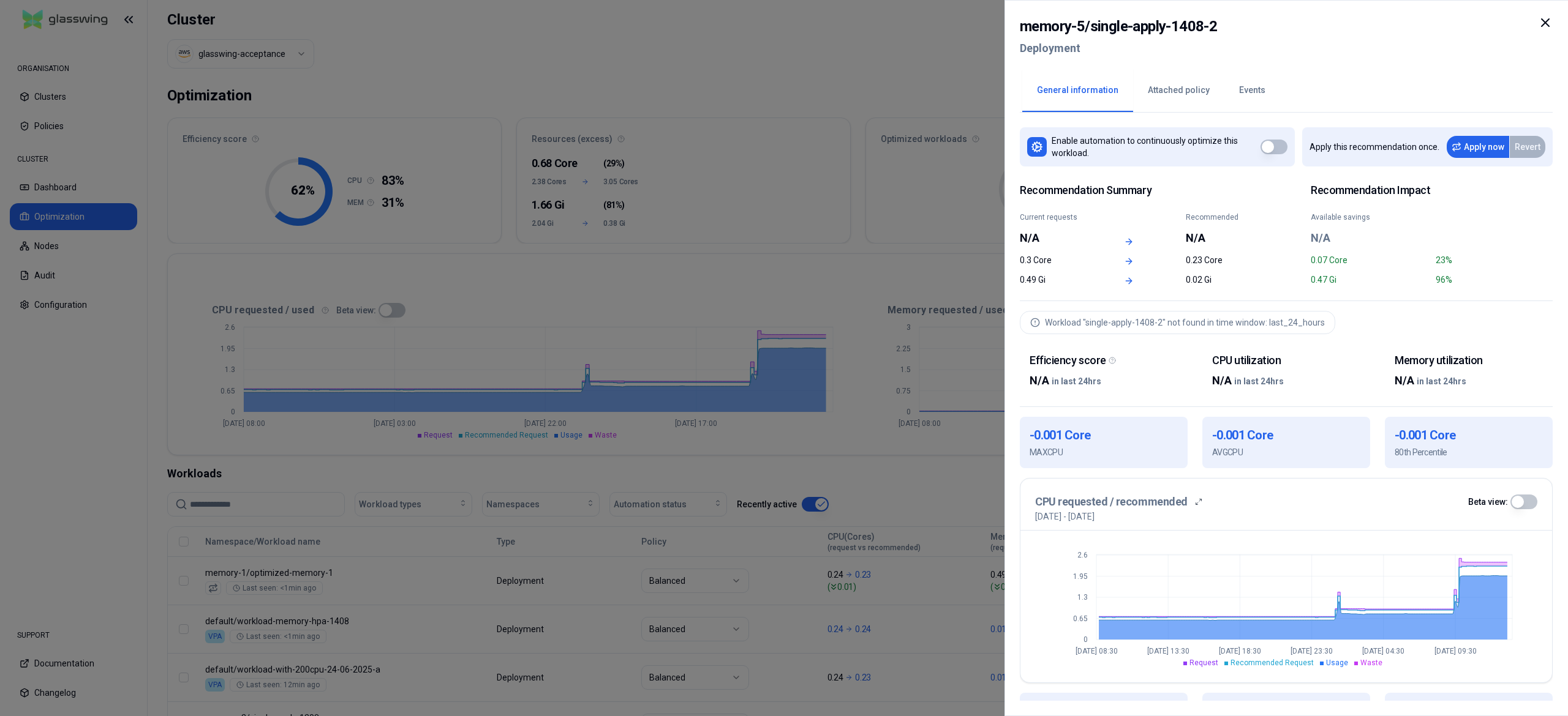
click at [682, 452] on div at bounding box center [784, 358] width 1568 height 716
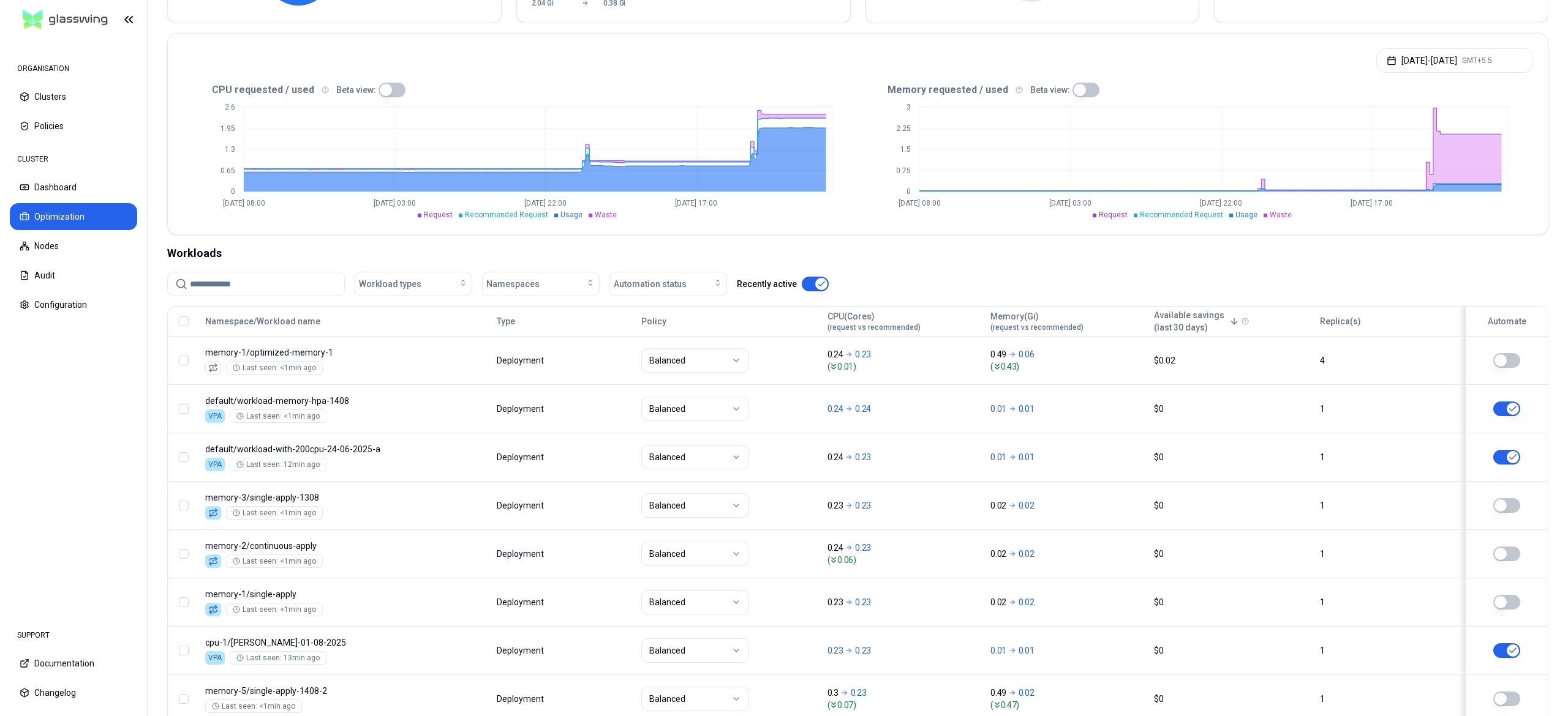
scroll to position [348, 0]
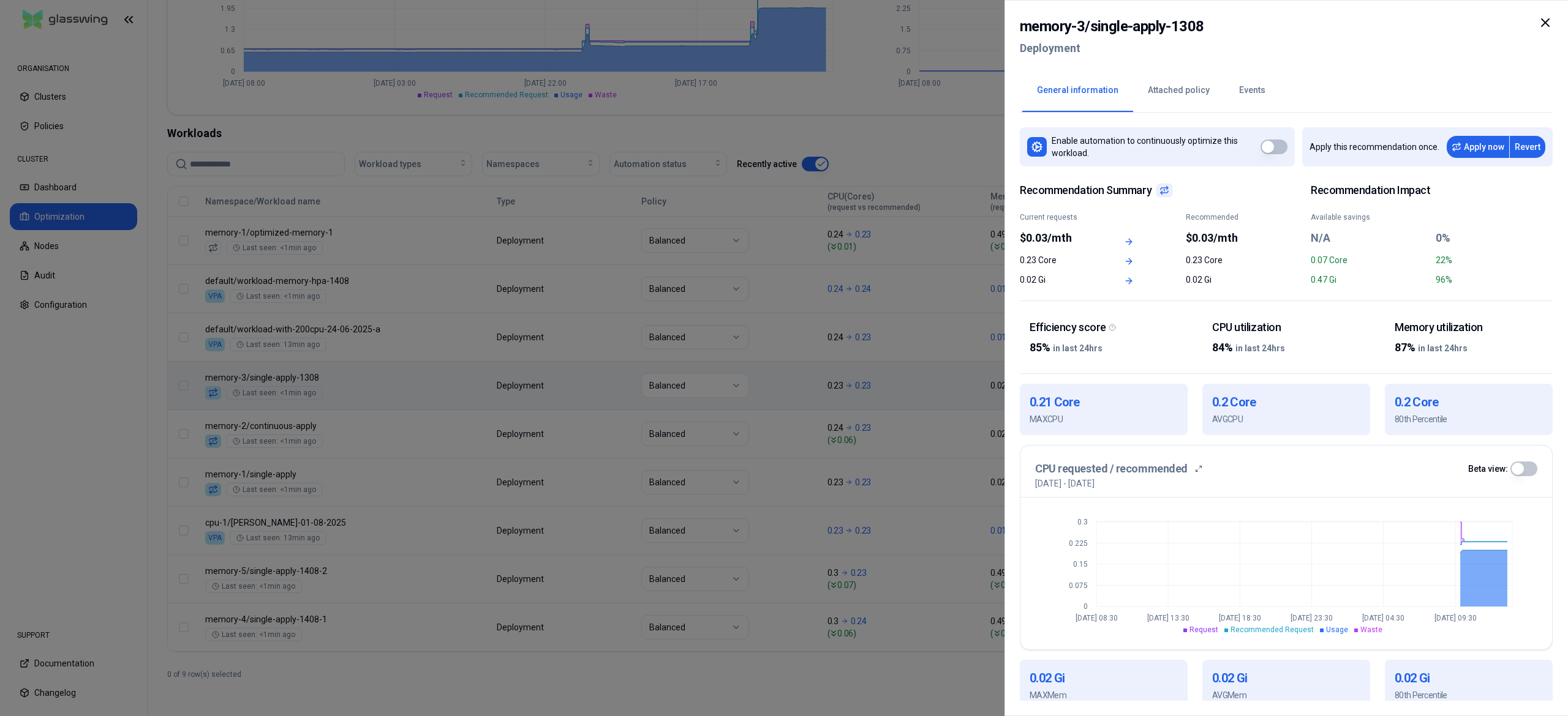
scroll to position [227, 0]
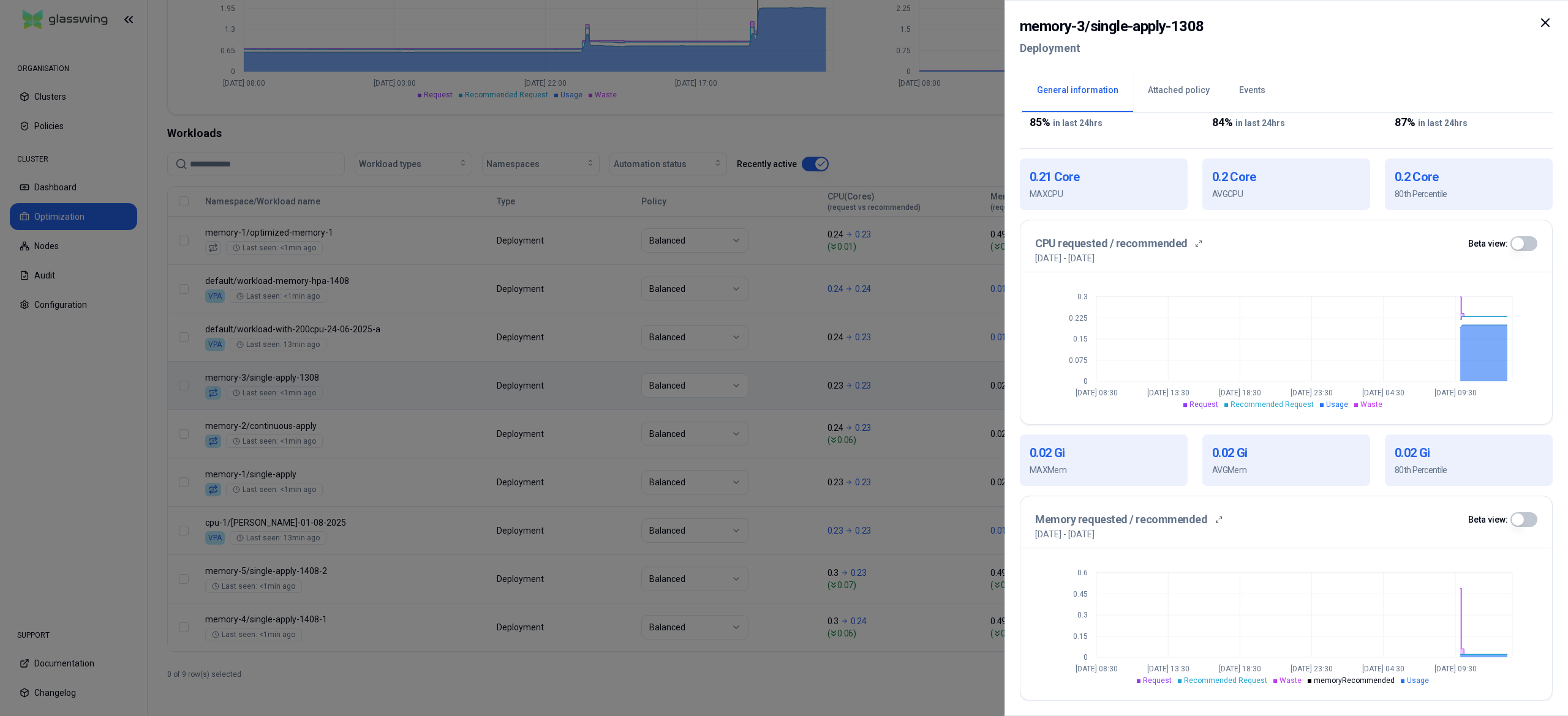
click at [1397, 660] on icon "0 0.15 0.3 0.45 0.6 [DATE] 08:30 [DATE] 13:30 [DATE] 18:30 [DATE] 23:30 [DATE] …" at bounding box center [1286, 624] width 502 height 123
click at [544, 700] on div at bounding box center [784, 358] width 1568 height 716
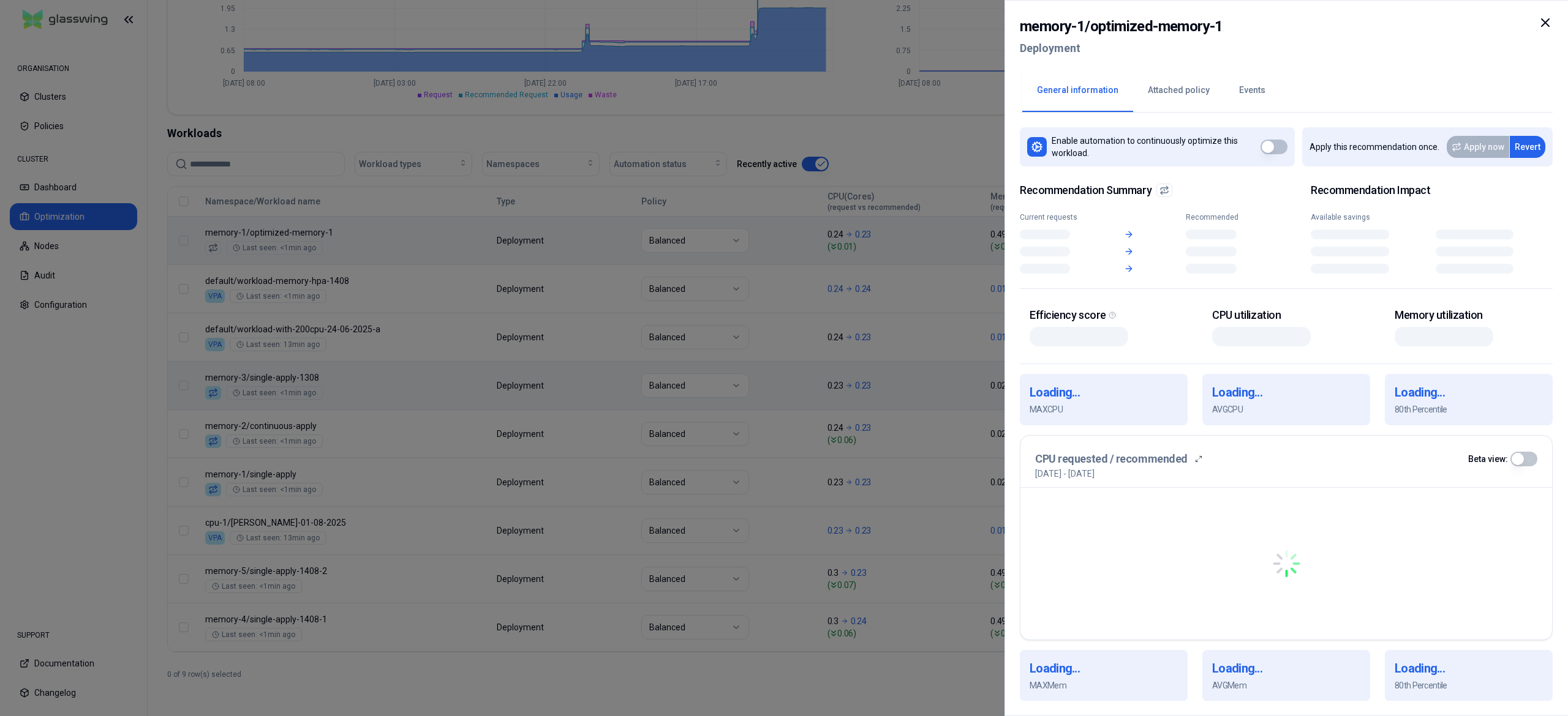
click at [371, 220] on body "ORGANISATION Clusters Policies CLUSTER Dashboard Optimization Nodes Audit Confi…" at bounding box center [784, 358] width 1568 height 716
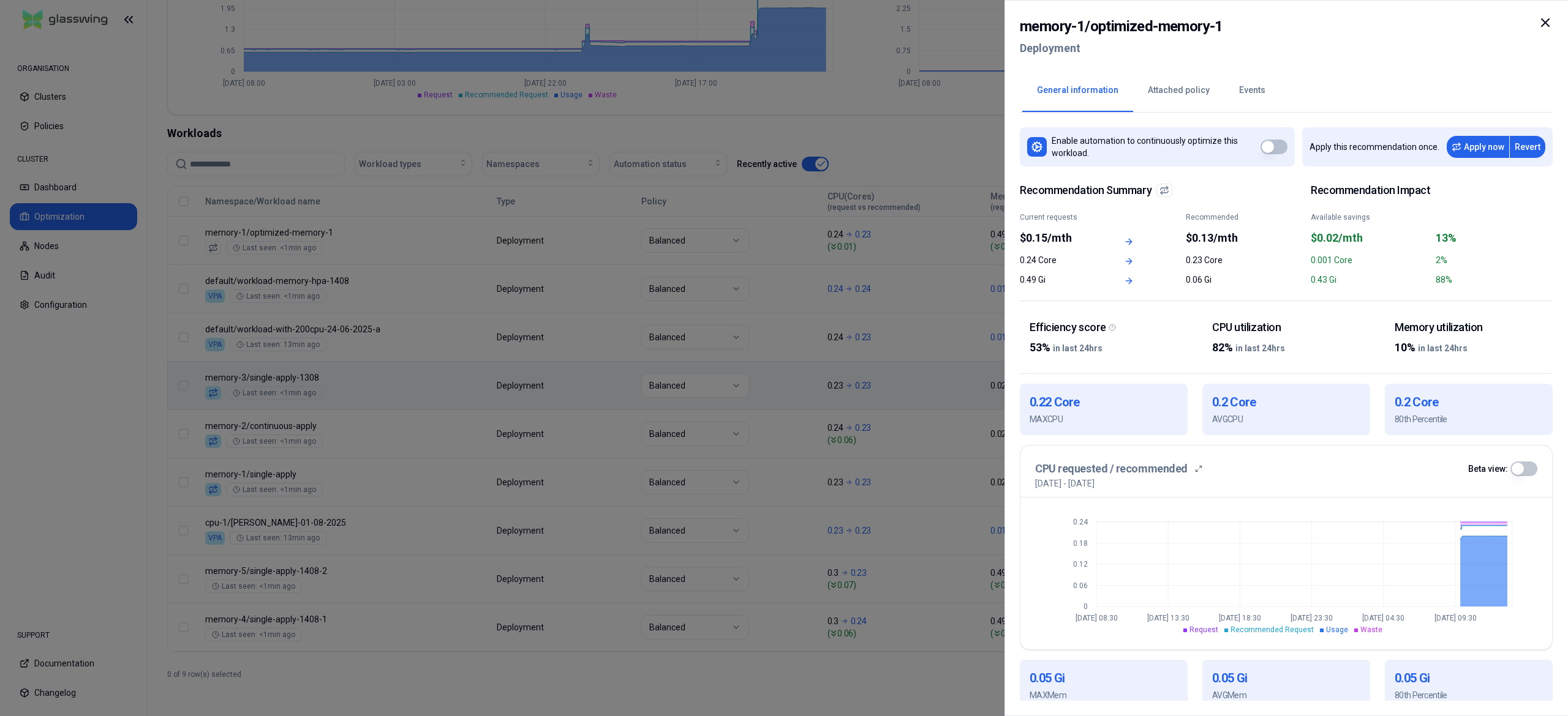
click at [377, 313] on div at bounding box center [784, 358] width 1568 height 716
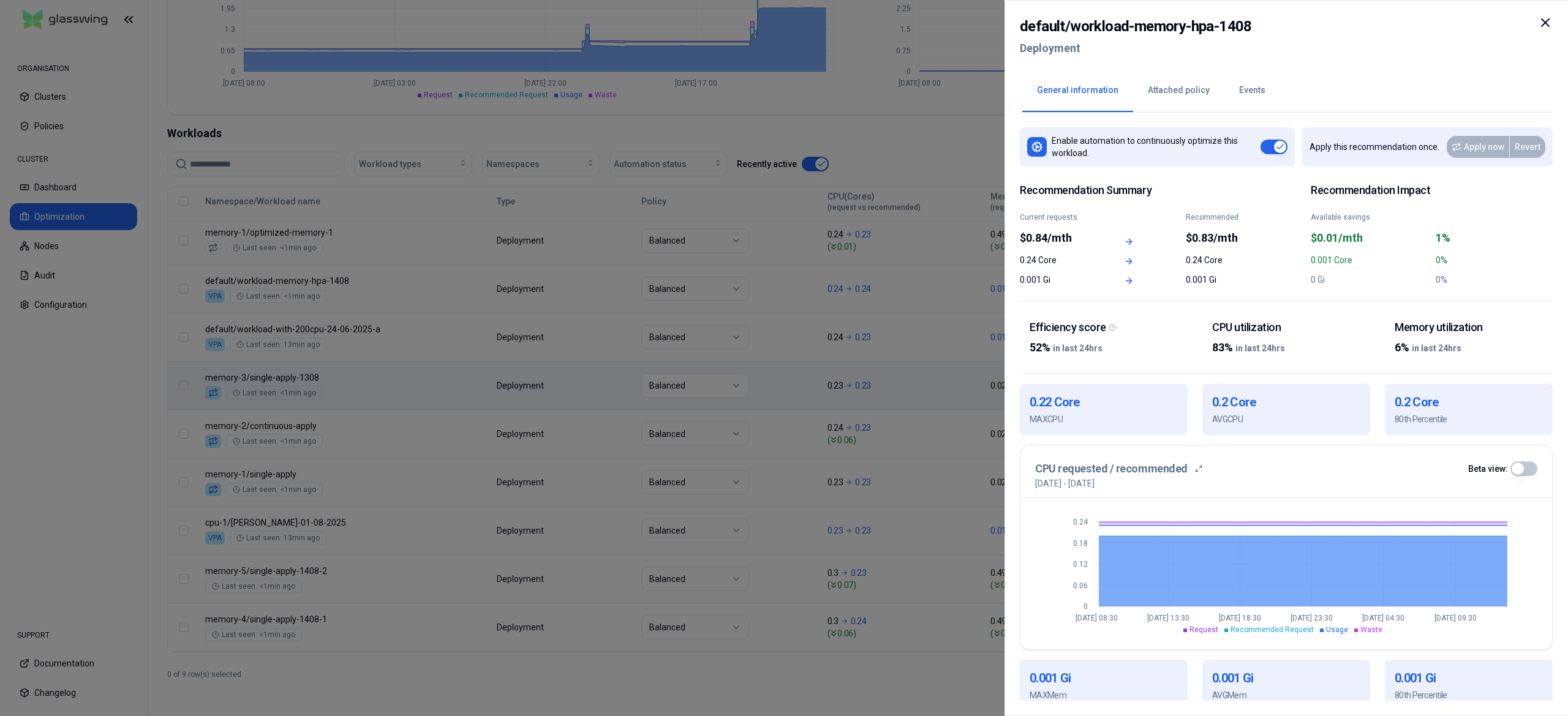
scroll to position [227, 0]
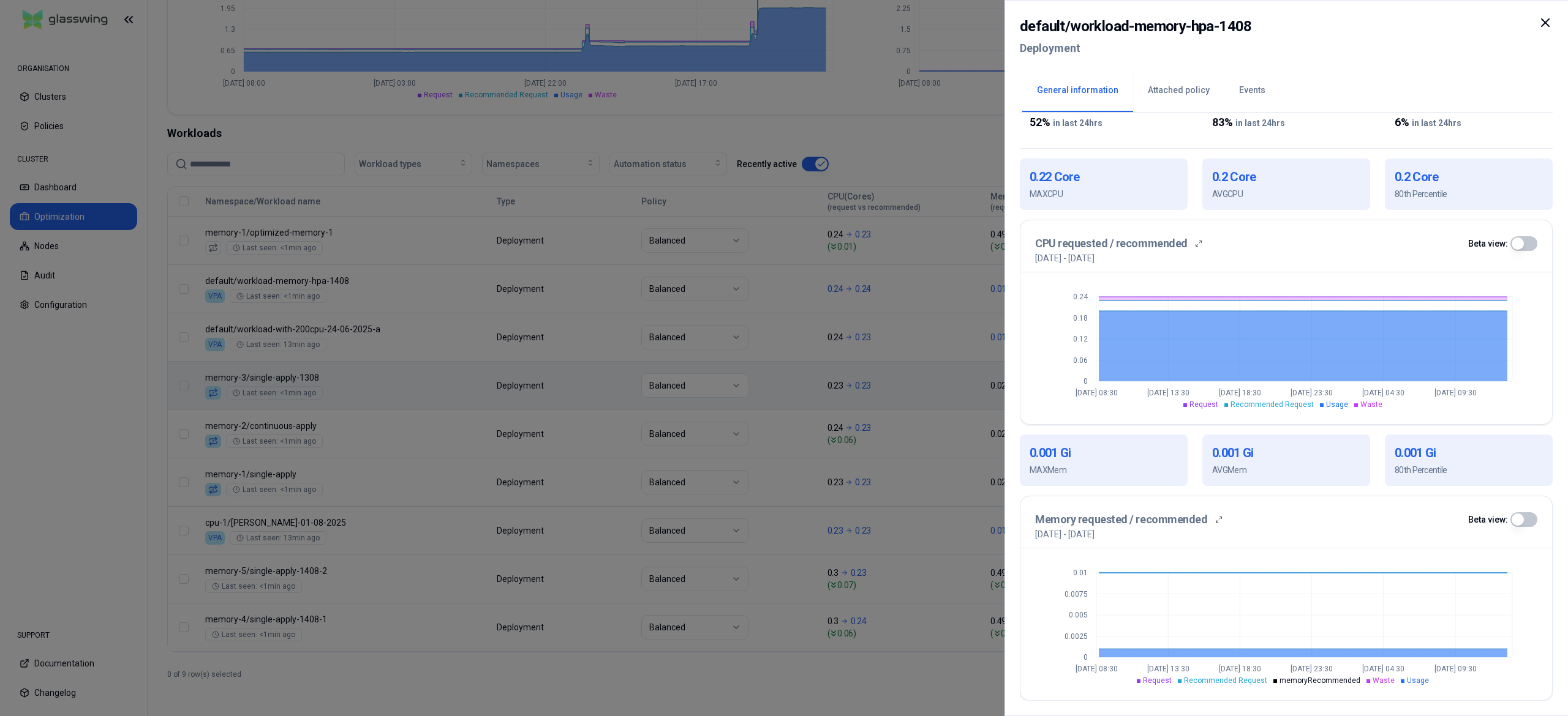
click at [468, 631] on div at bounding box center [784, 358] width 1568 height 716
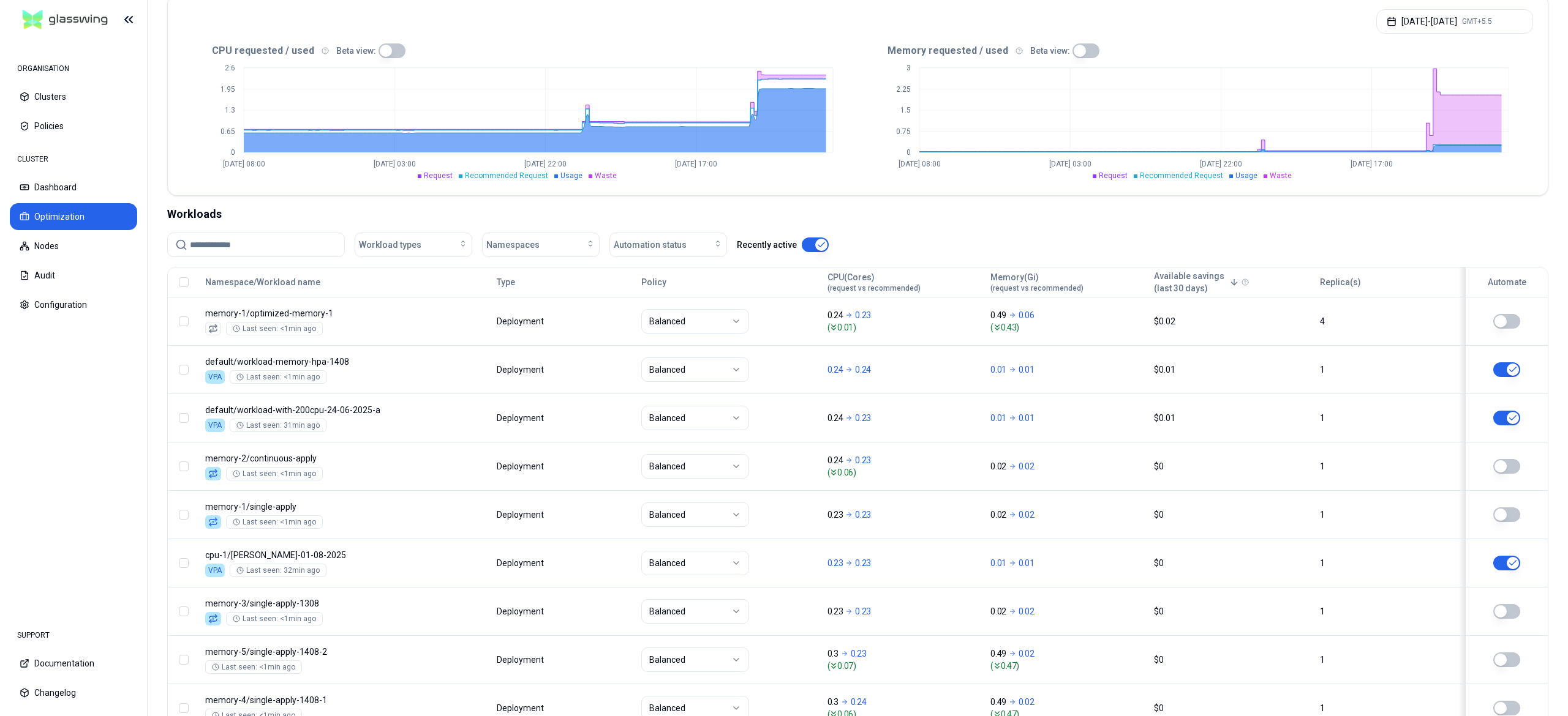
scroll to position [348, 0]
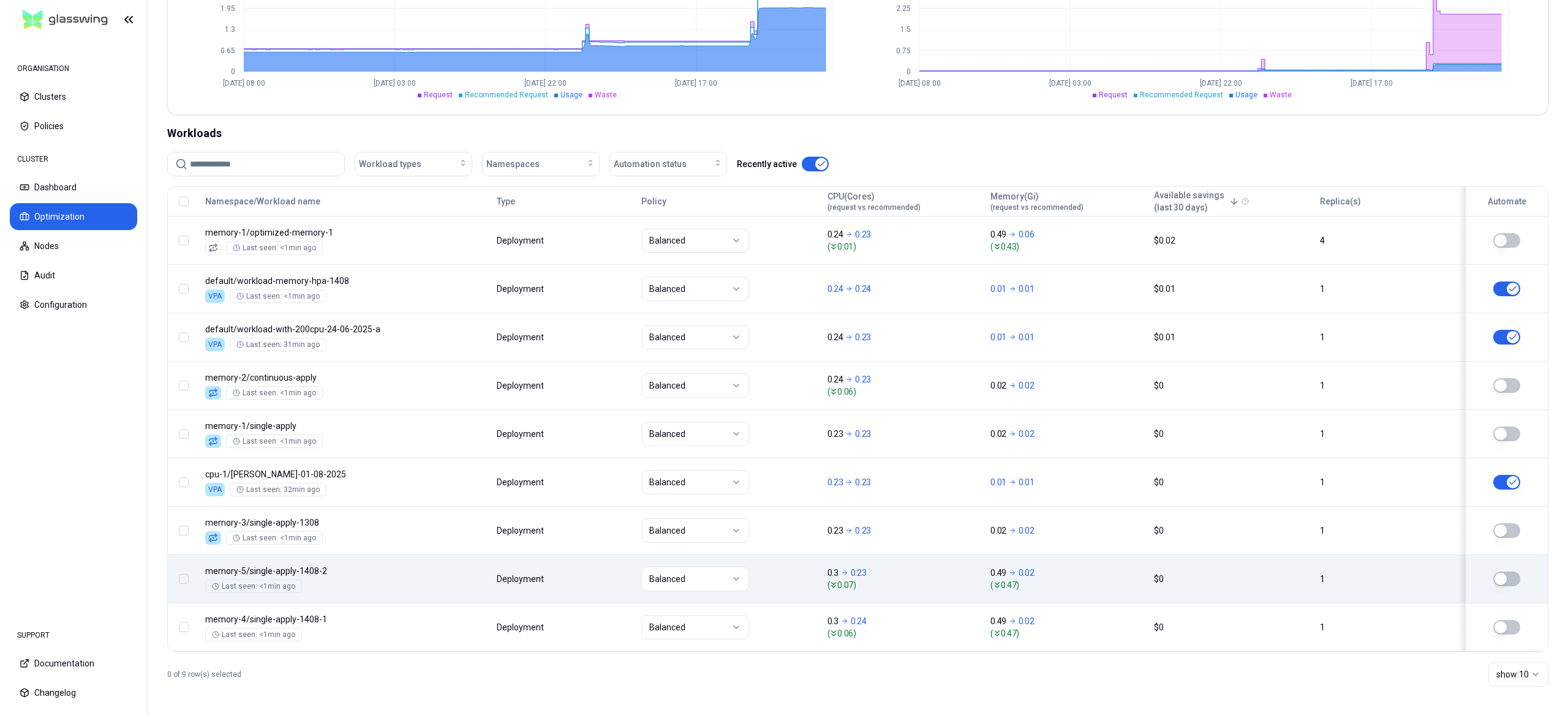
click at [349, 560] on body "ORGANISATION Clusters Policies CLUSTER Dashboard Optimization Nodes Audit Confi…" at bounding box center [784, 358] width 1568 height 716
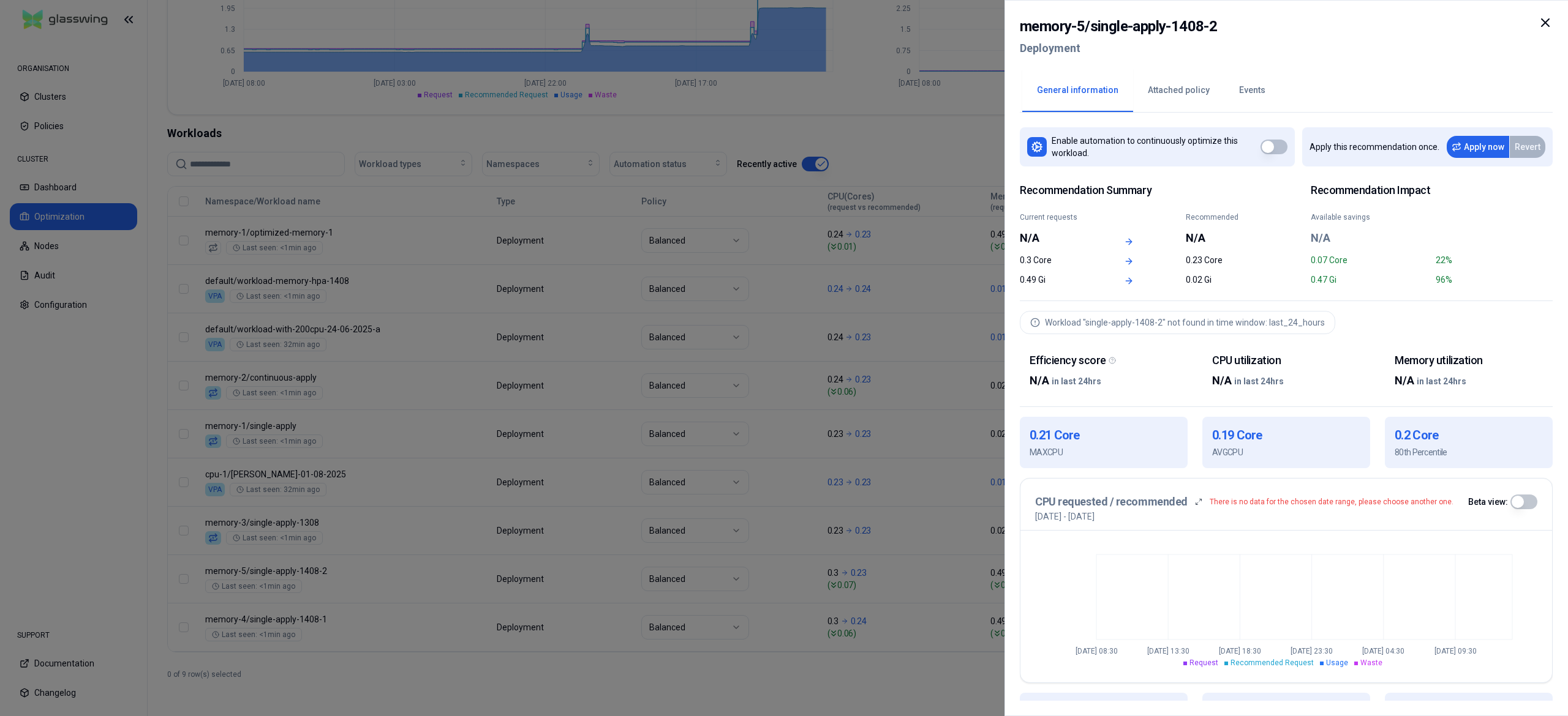
click at [650, 646] on div at bounding box center [784, 358] width 1568 height 716
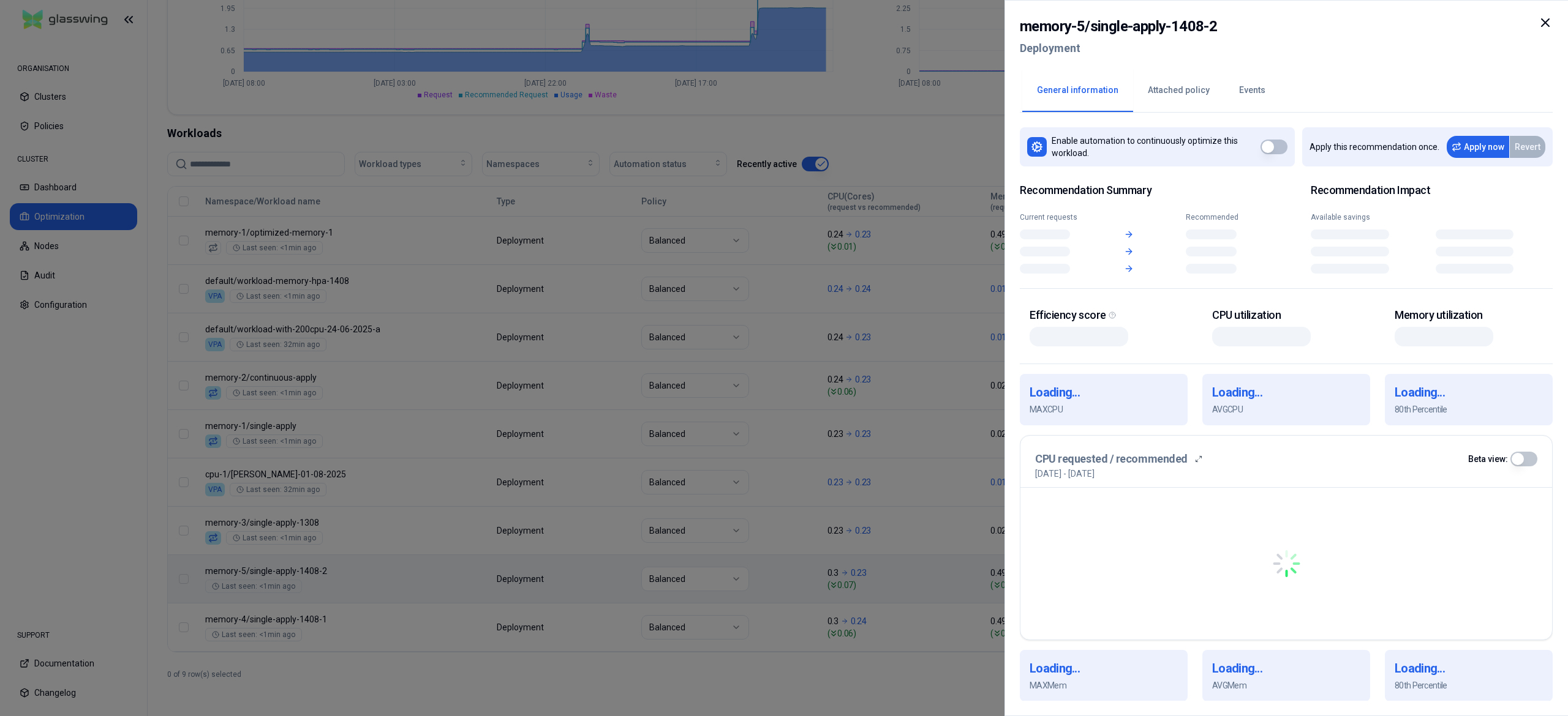
click at [579, 578] on body "ORGANISATION Clusters Policies CLUSTER Dashboard Optimization Nodes Audit Confi…" at bounding box center [784, 358] width 1568 height 716
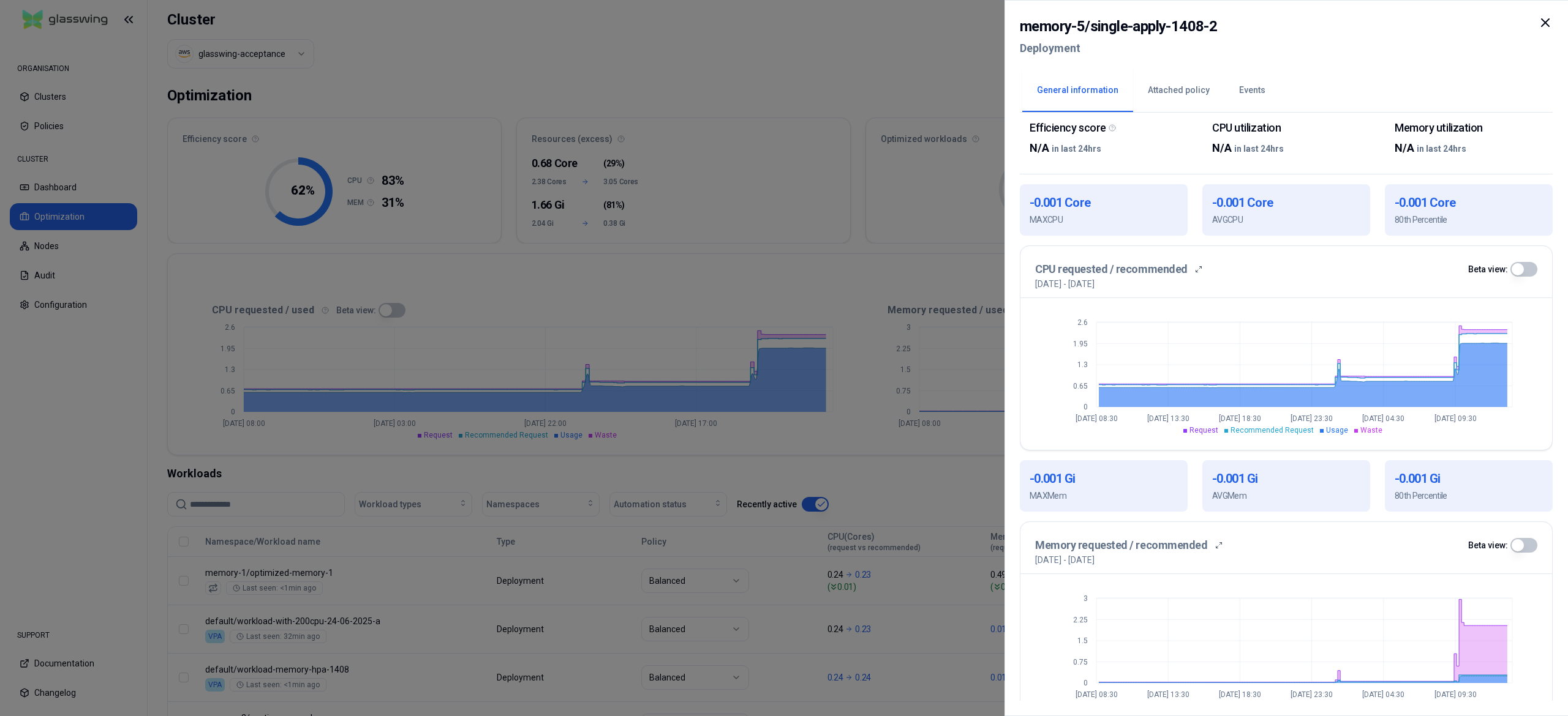
scroll to position [260, 0]
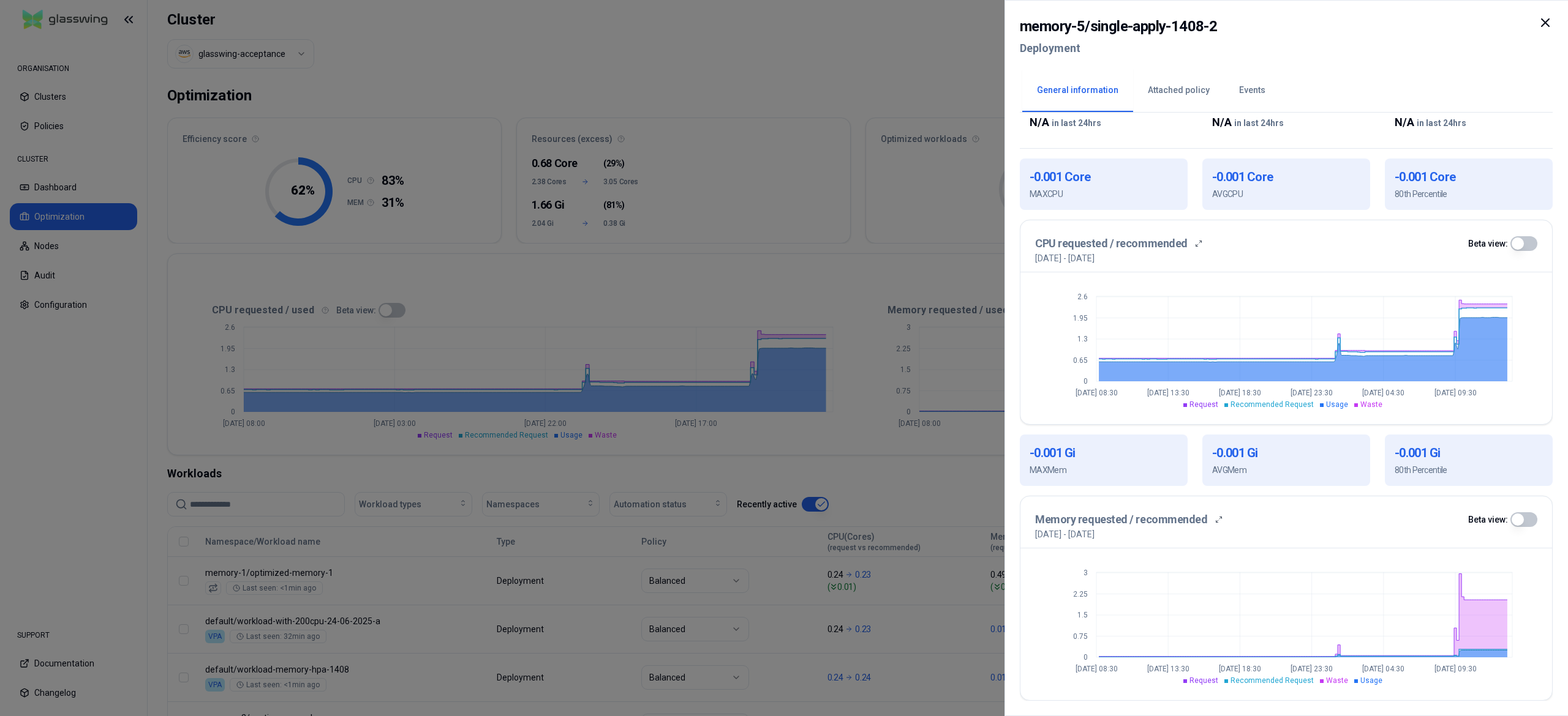
click at [1229, 262] on div "[DATE] - [DATE]" at bounding box center [1286, 258] width 502 height 12
click at [802, 48] on div at bounding box center [784, 358] width 1568 height 716
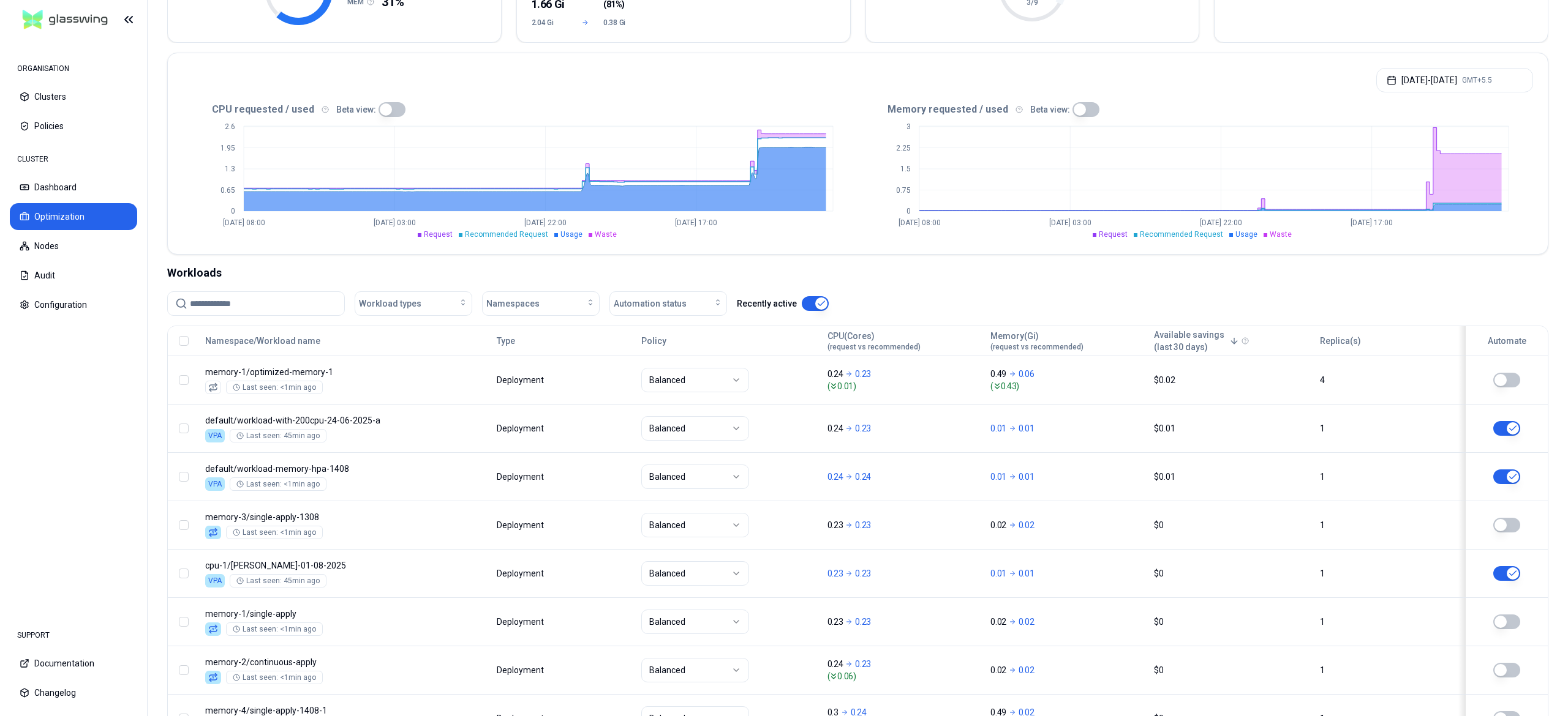
scroll to position [348, 0]
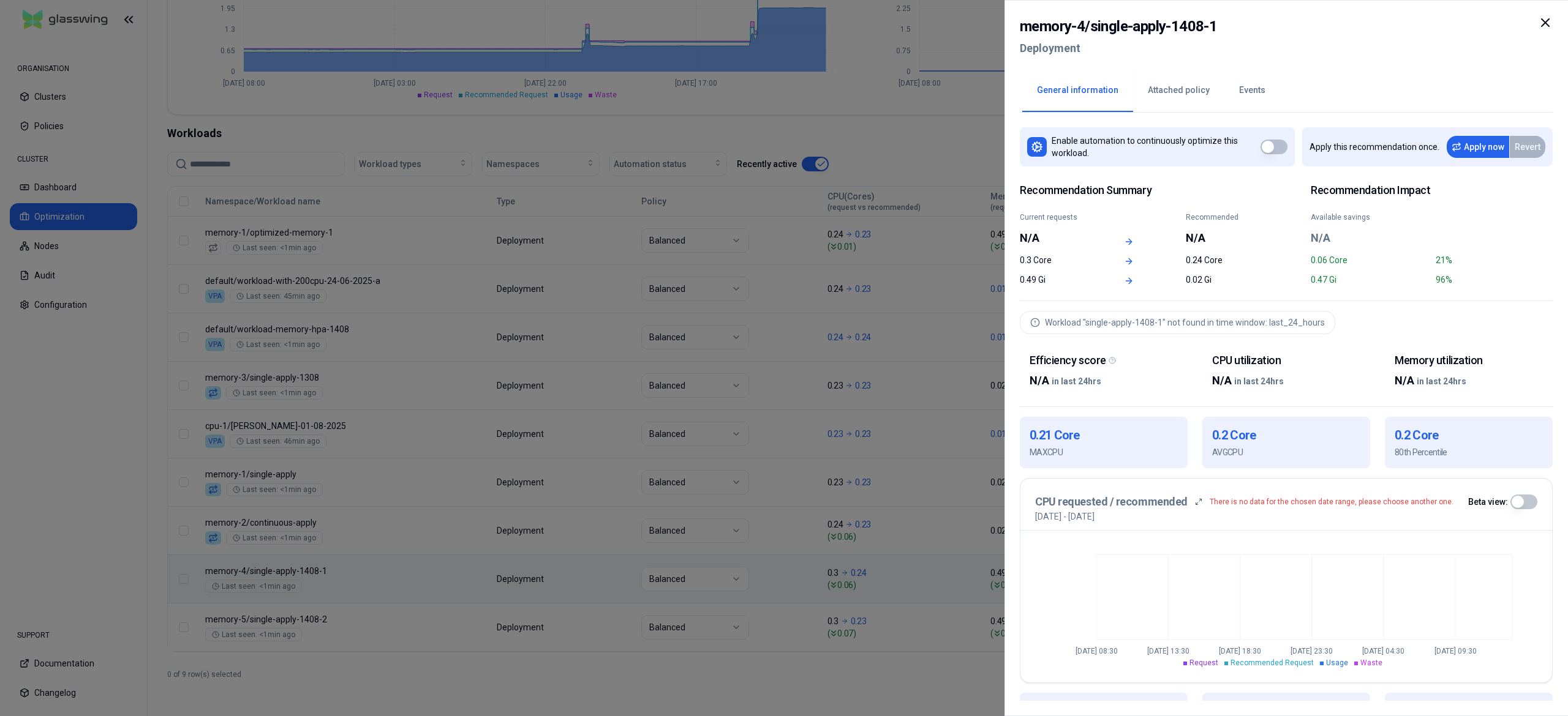
click at [204, 658] on div at bounding box center [784, 358] width 1568 height 716
click at [44, 468] on div at bounding box center [784, 358] width 1568 height 716
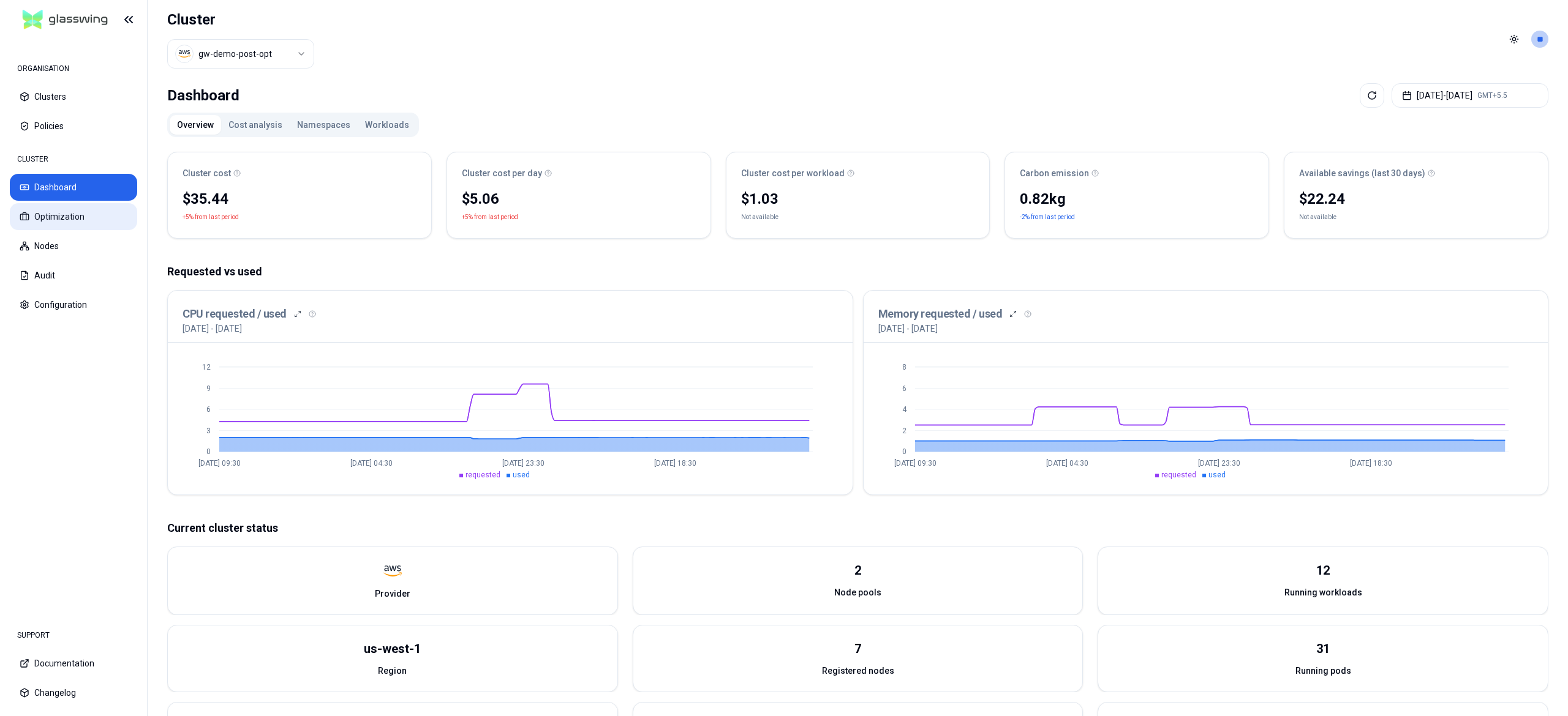
click at [74, 216] on button "Optimization" at bounding box center [73, 216] width 128 height 27
